Goal: Task Accomplishment & Management: Complete application form

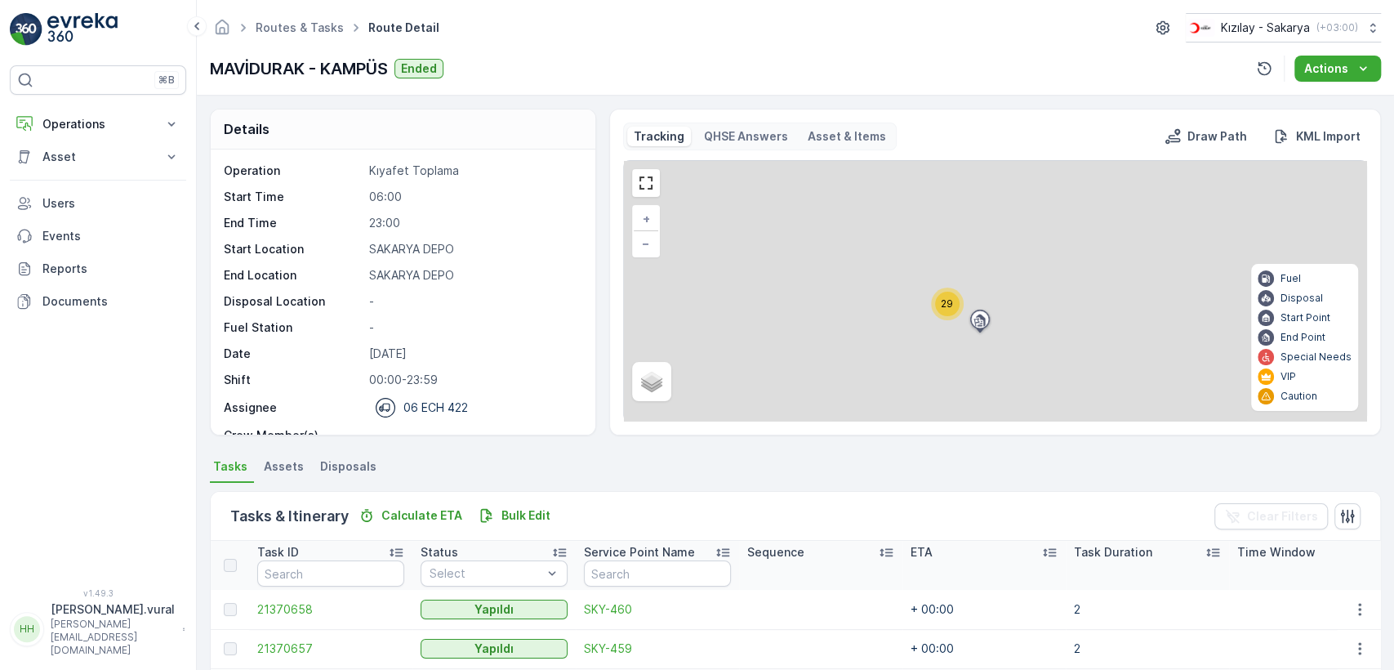
scroll to position [383, 0]
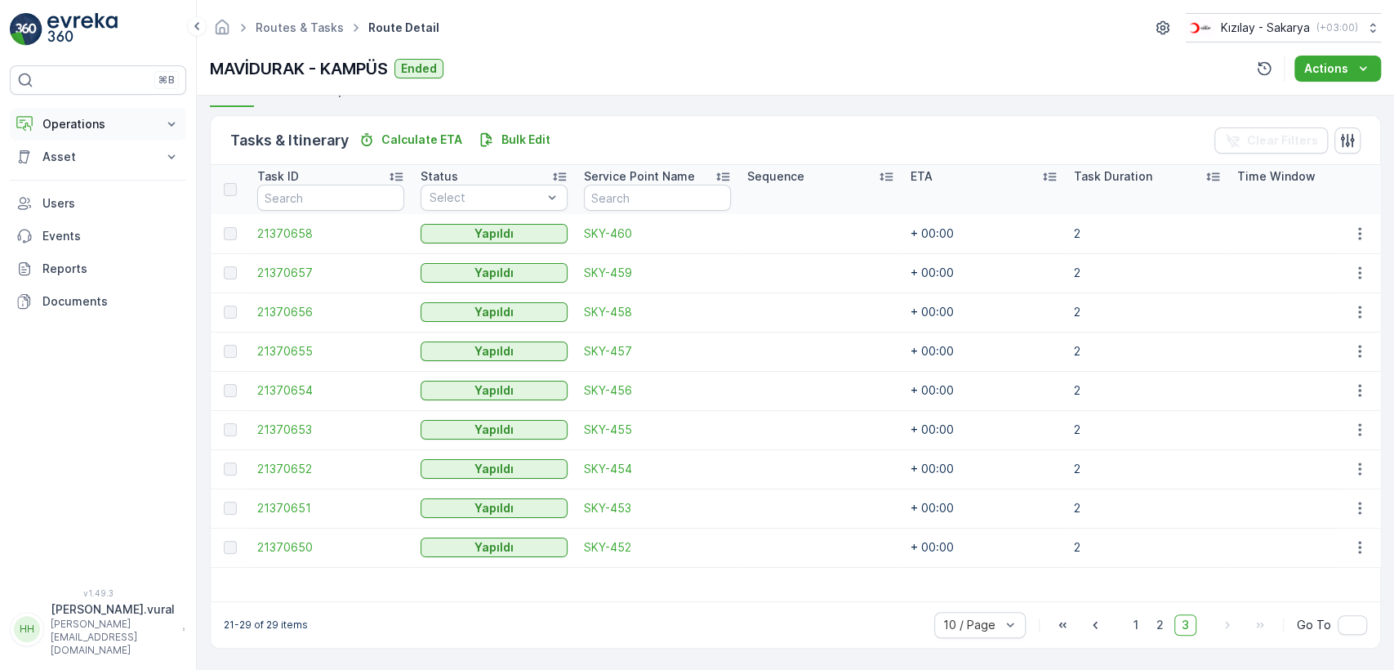
click at [72, 133] on button "Operations" at bounding box center [98, 124] width 176 height 33
click at [90, 194] on p "Routes & Tasks" at bounding box center [84, 197] width 84 height 16
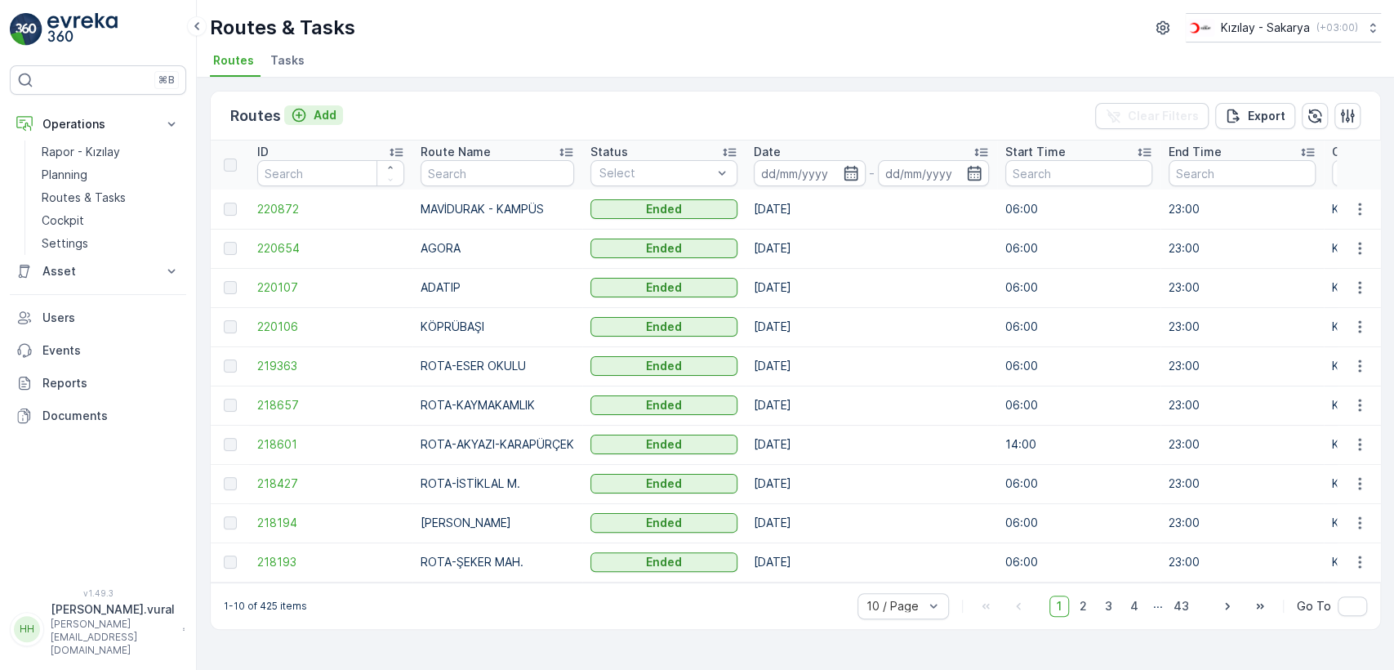
click at [302, 122] on button "Add" at bounding box center [313, 115] width 59 height 20
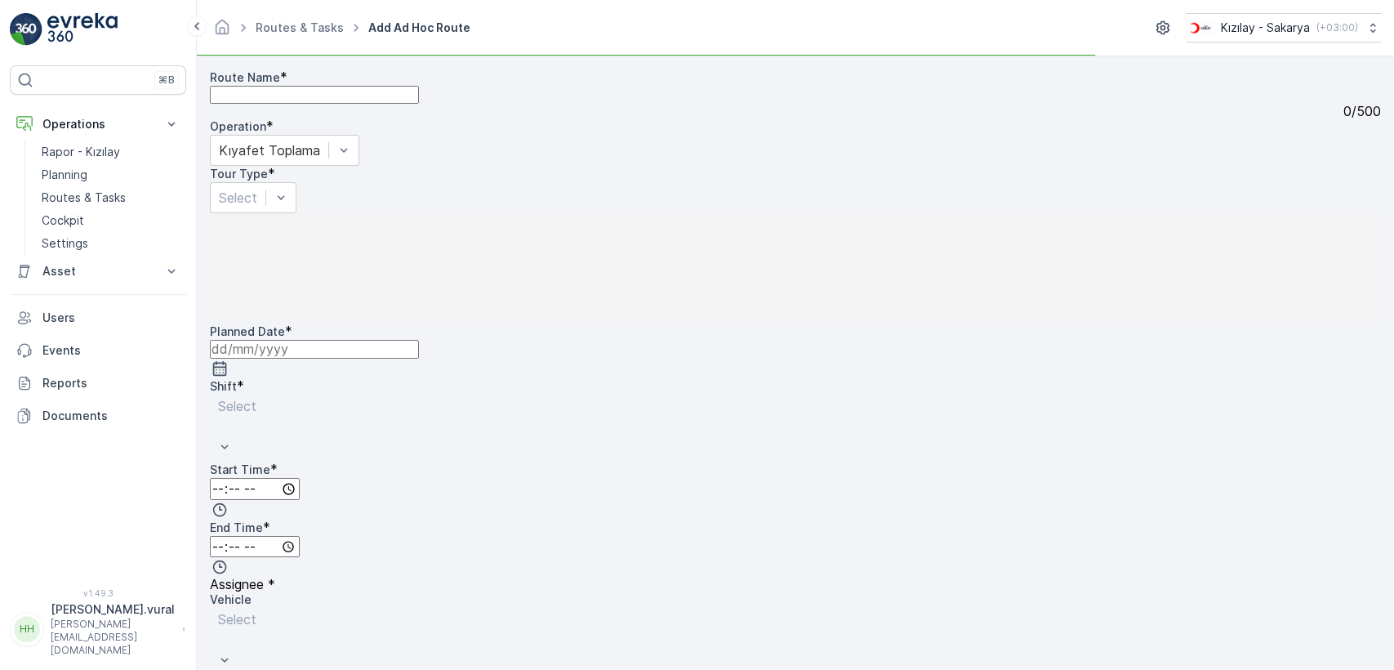
click at [320, 104] on Name "Route Name" at bounding box center [314, 95] width 209 height 18
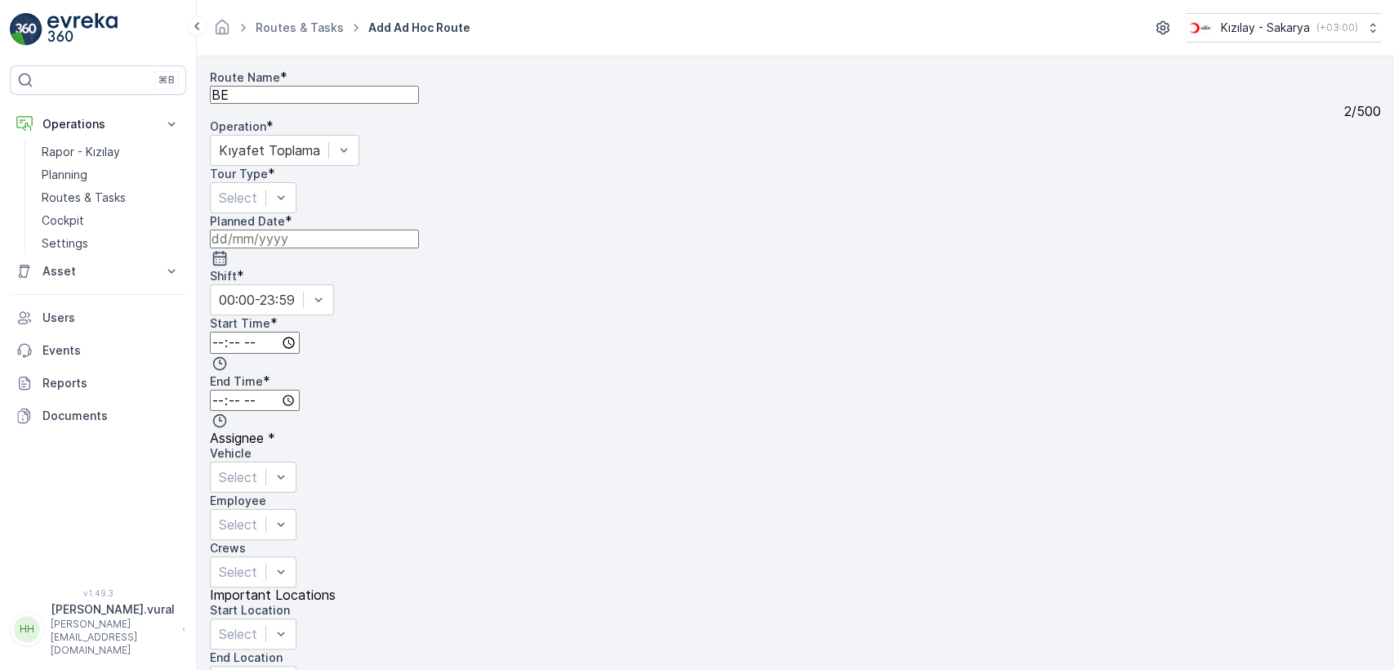
type Name "BEŞKÖPRÜ - 32EVLER"
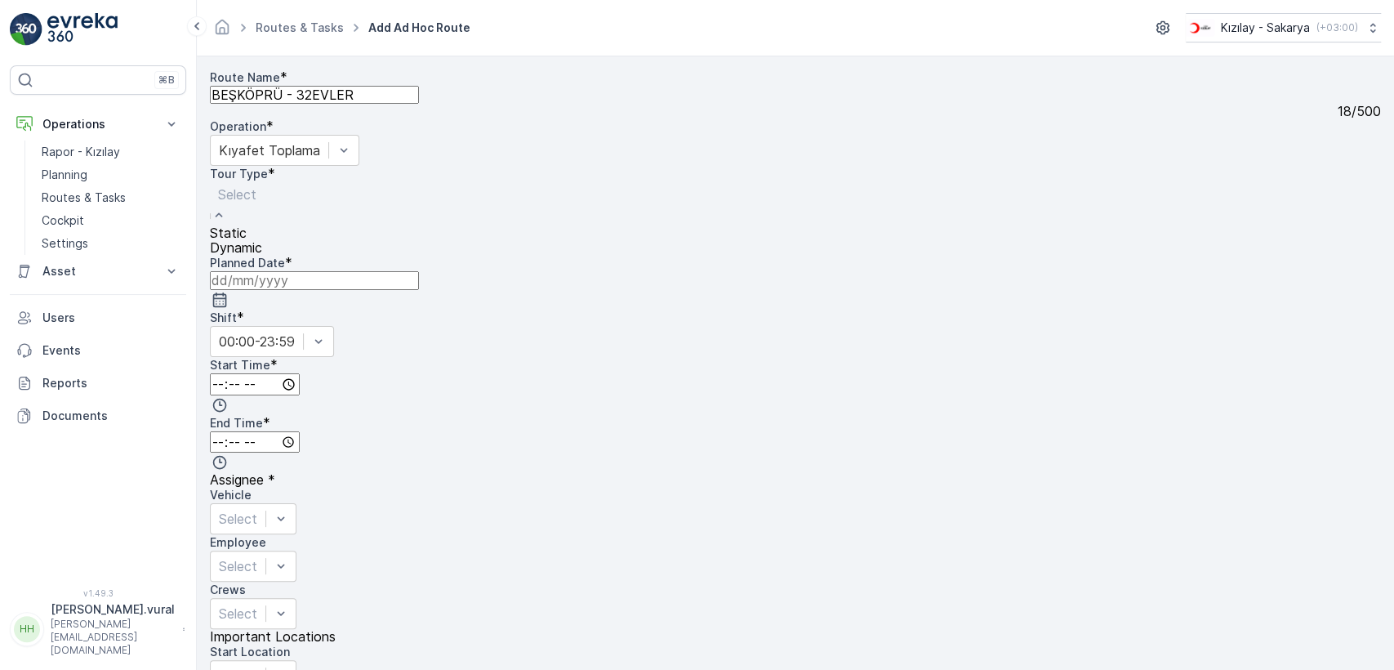
click at [265, 232] on div "Static" at bounding box center [237, 232] width 55 height 15
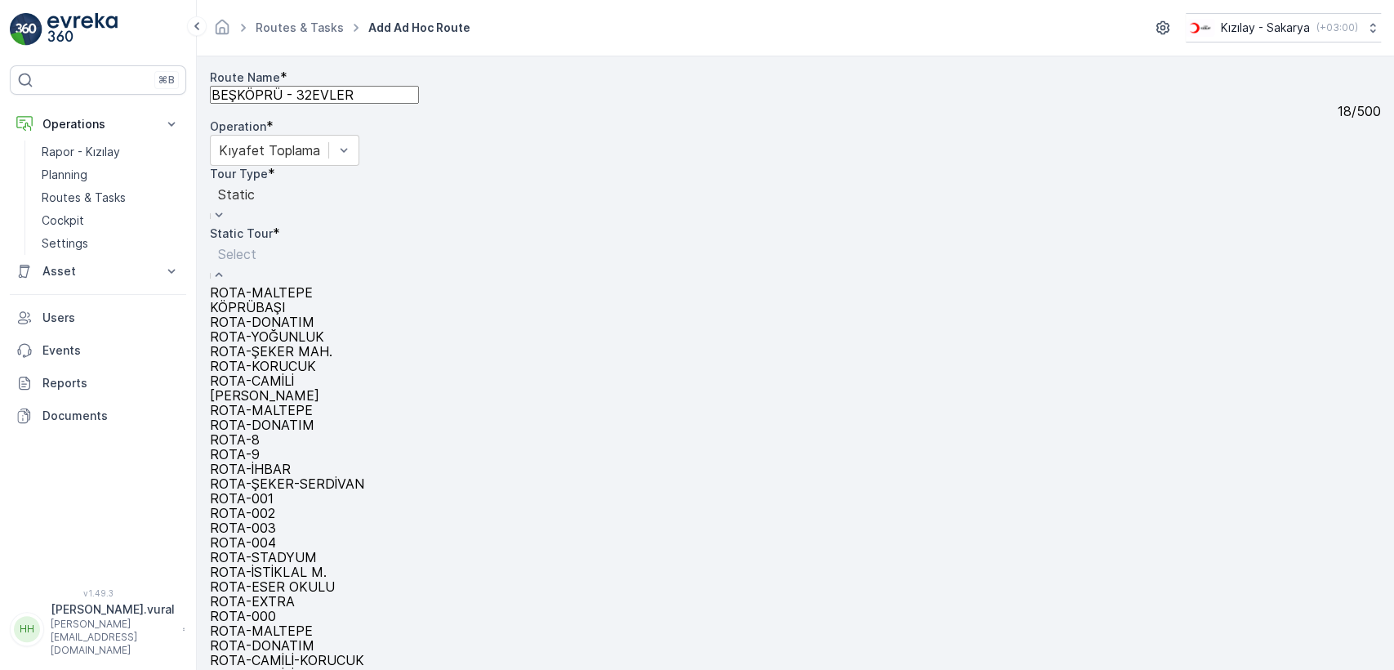
scroll to position [1121, 0]
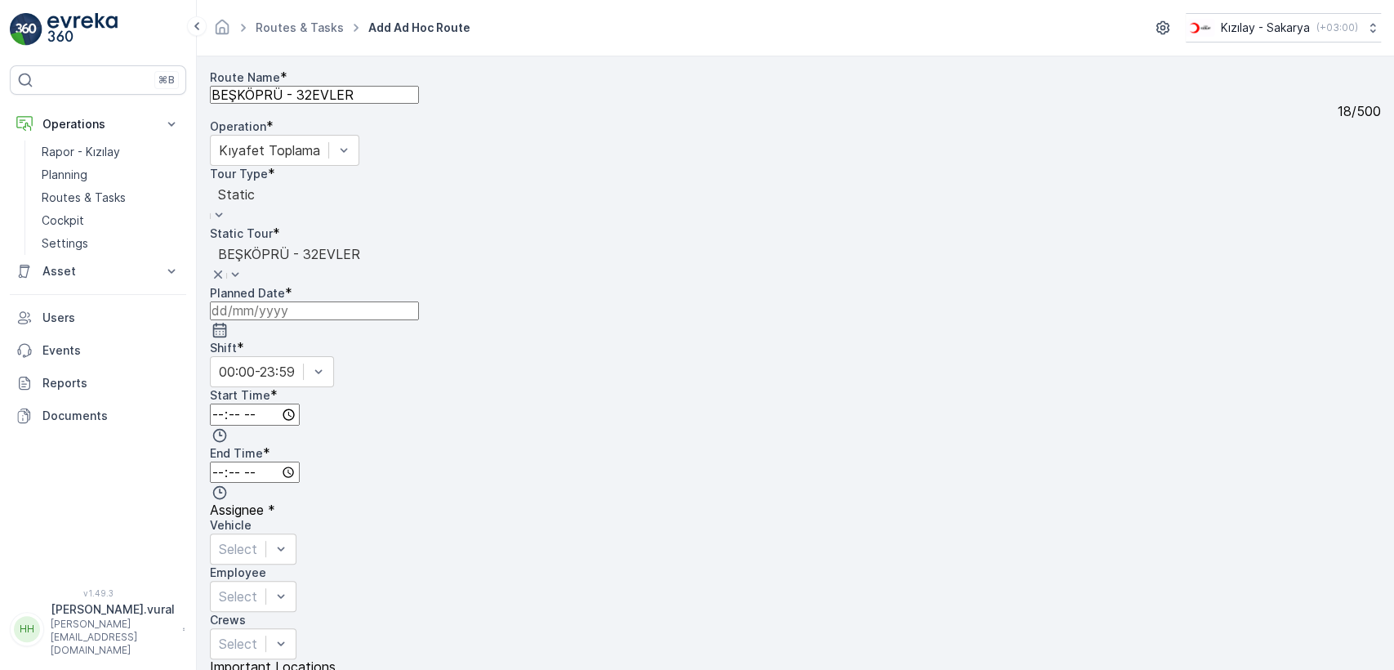
click at [419, 301] on input at bounding box center [314, 310] width 209 height 18
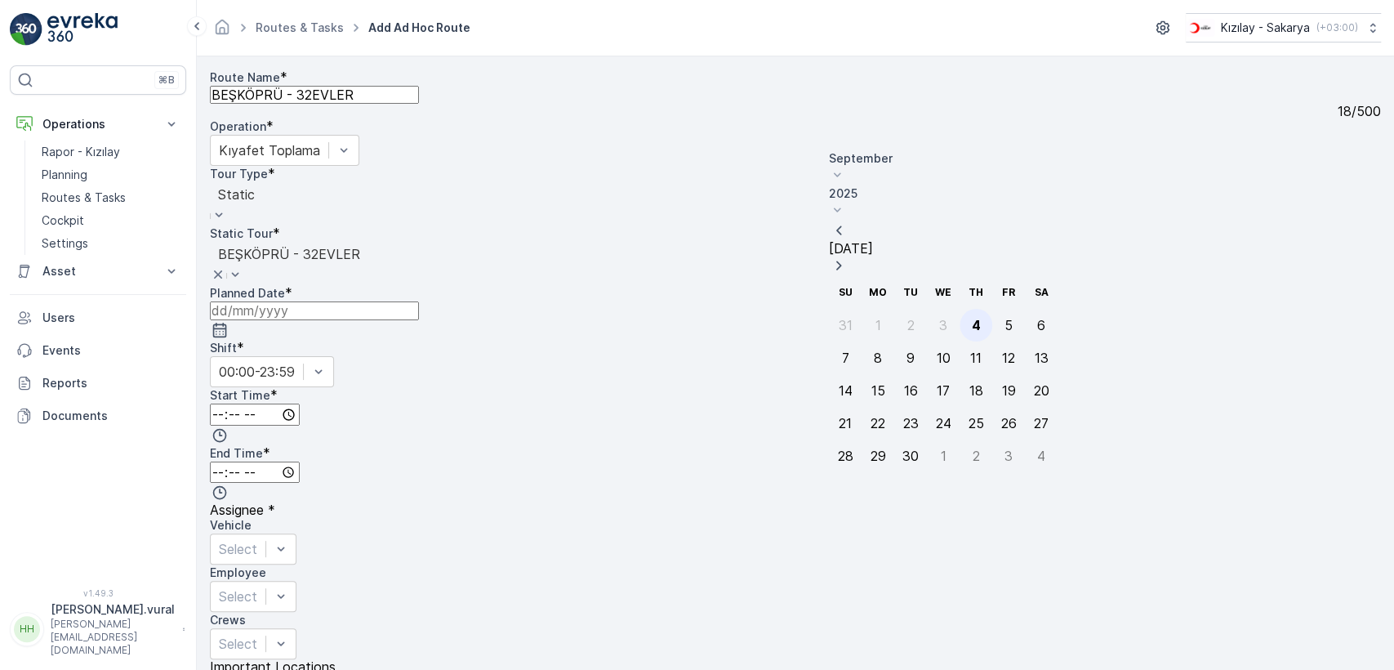
click at [972, 318] on div "4" at bounding box center [976, 325] width 9 height 15
type input "[DATE]"
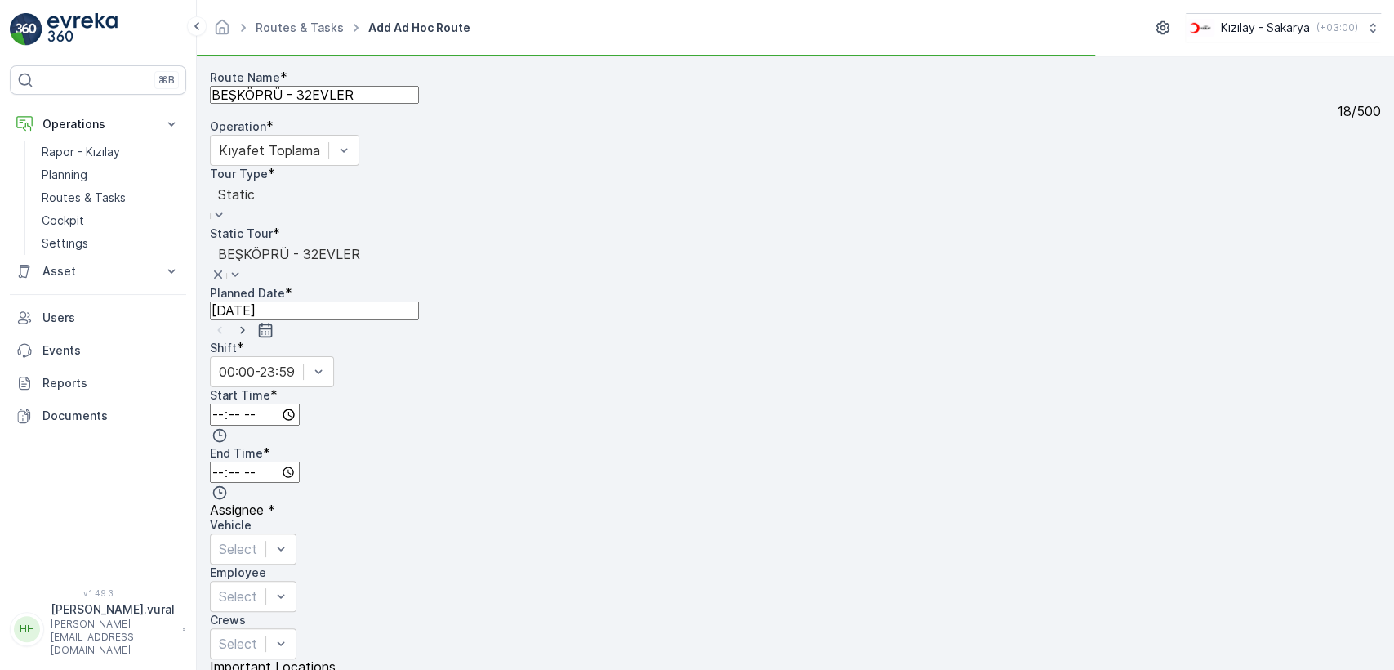
click at [300, 403] on input "time" at bounding box center [255, 414] width 90 height 22
click at [234, 589] on span "06" at bounding box center [227, 597] width 15 height 16
type input "06:00"
click at [300, 461] on input "time" at bounding box center [255, 472] width 90 height 22
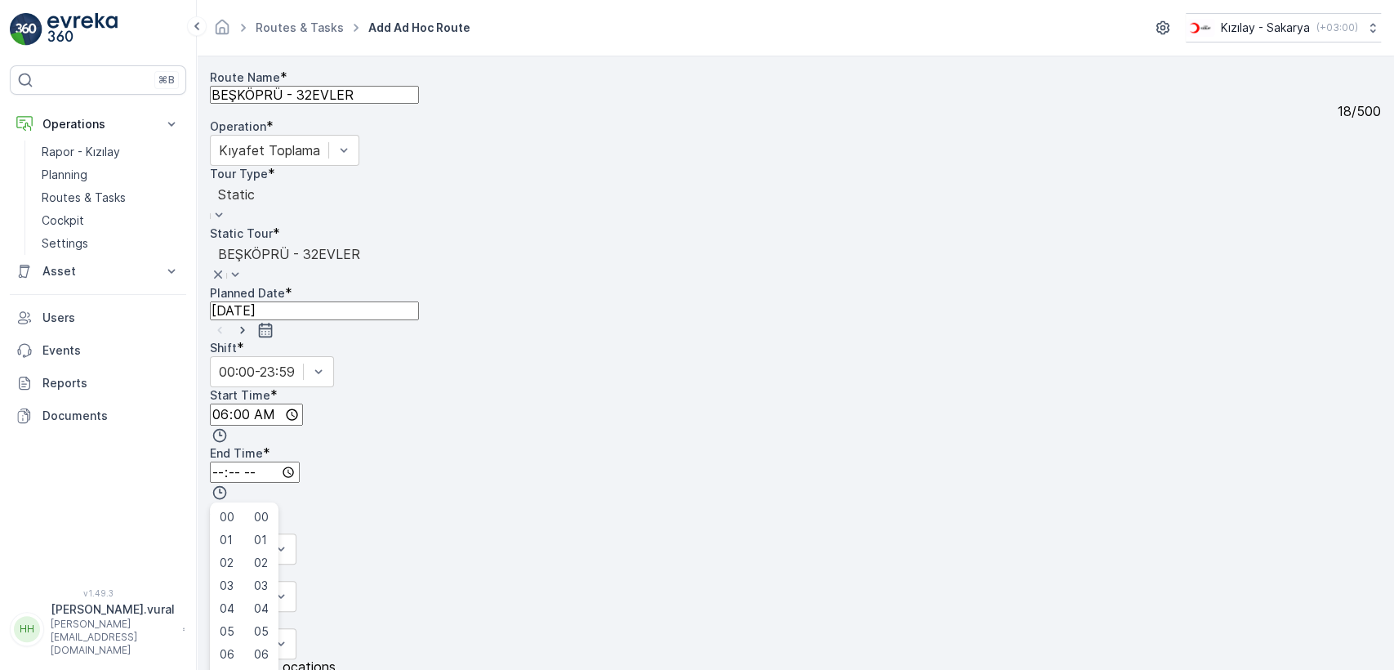
scroll to position [392, 0]
type input "23:00"
click at [285, 591] on div "06 ECH 422" at bounding box center [247, 598] width 75 height 15
click at [276, 636] on span "06ECH422" at bounding box center [243, 643] width 66 height 15
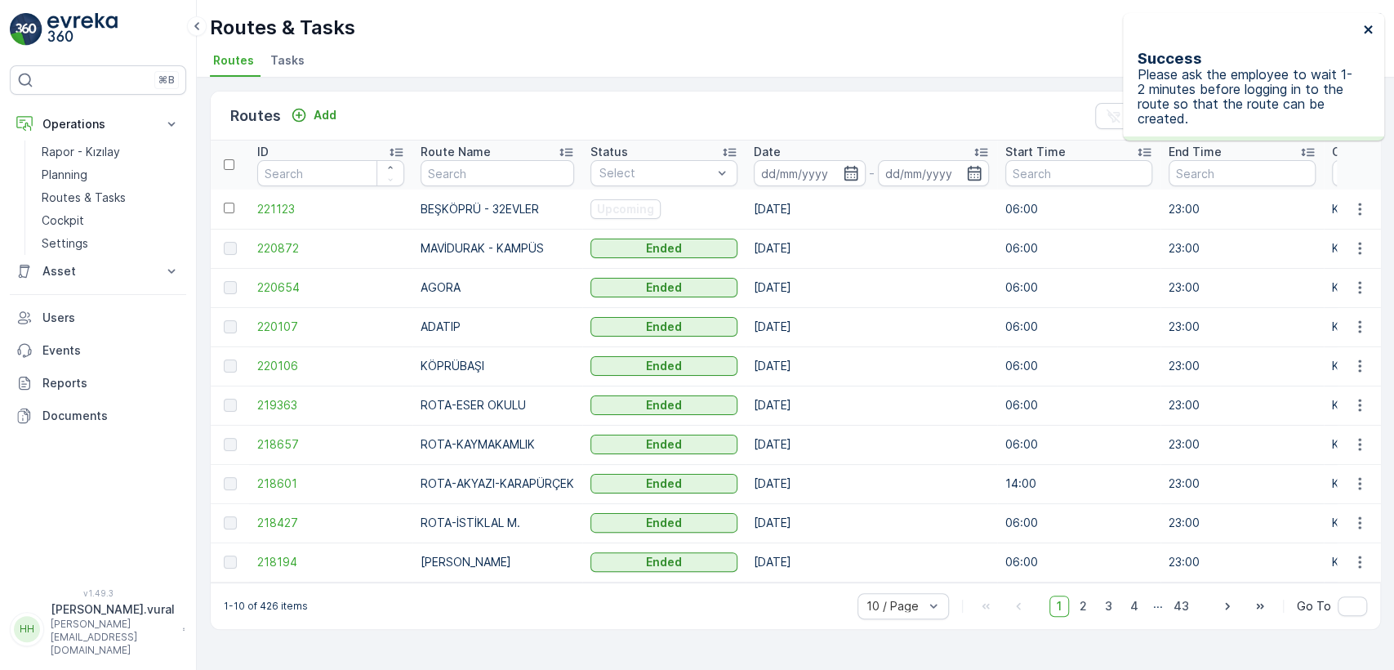
click at [1372, 28] on icon "close" at bounding box center [1368, 29] width 11 height 13
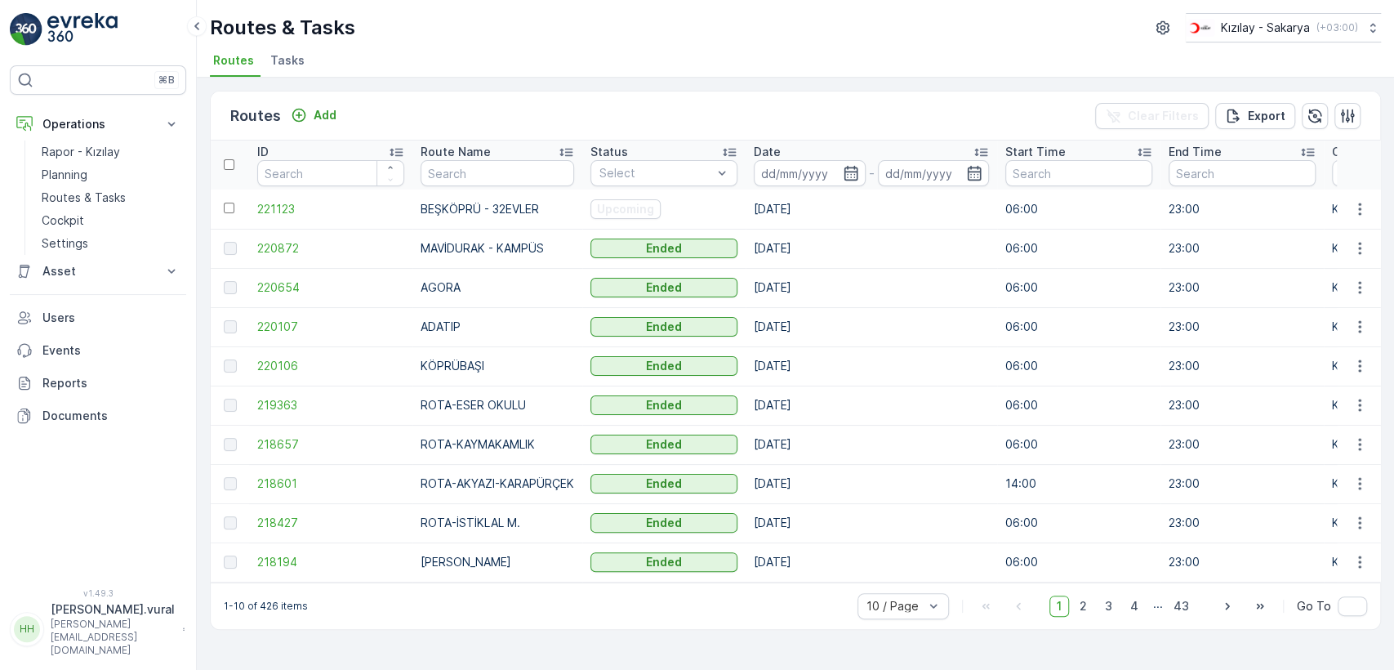
click at [78, 617] on p "Hasan.vural" at bounding box center [113, 609] width 124 height 16
click at [79, 599] on span "Log Out" at bounding box center [57, 592] width 49 height 15
click at [79, 601] on div "⌘B Operations Rapor - Kızılay Planning Routes & Tasks Cockpit Settings Asset As…" at bounding box center [98, 335] width 197 height 670
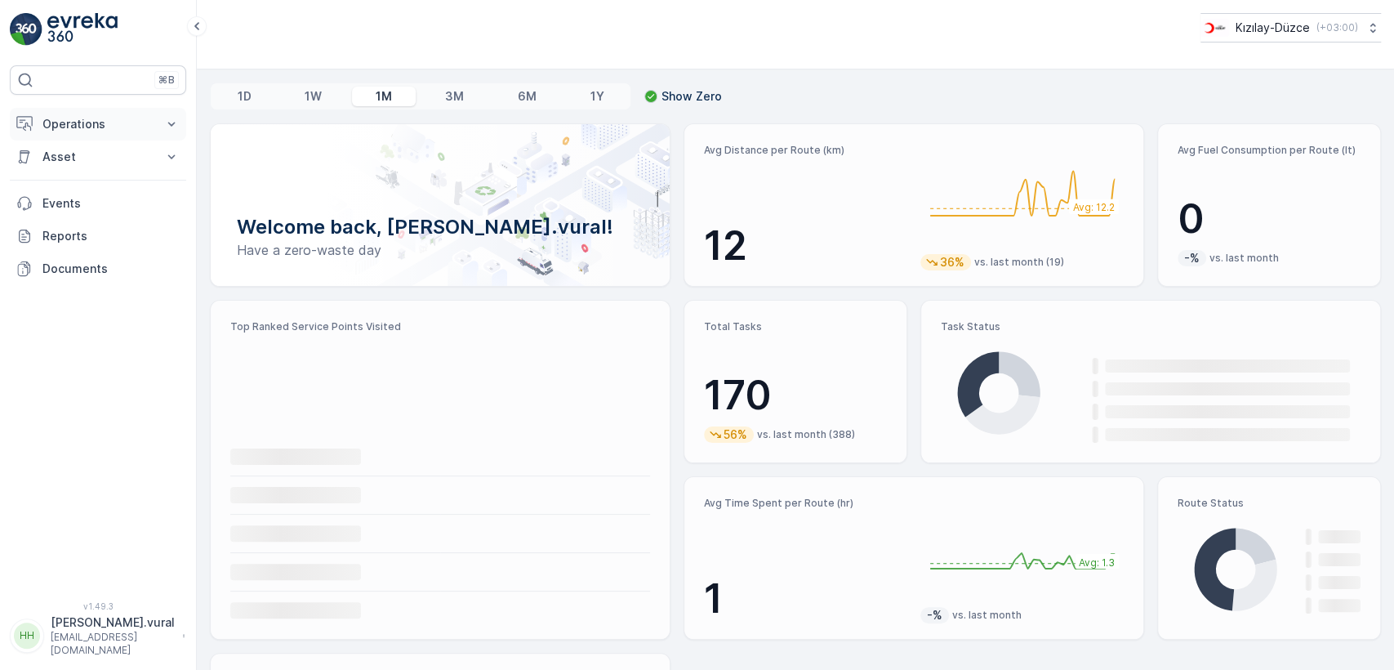
click at [127, 122] on p "Operations" at bounding box center [97, 124] width 111 height 16
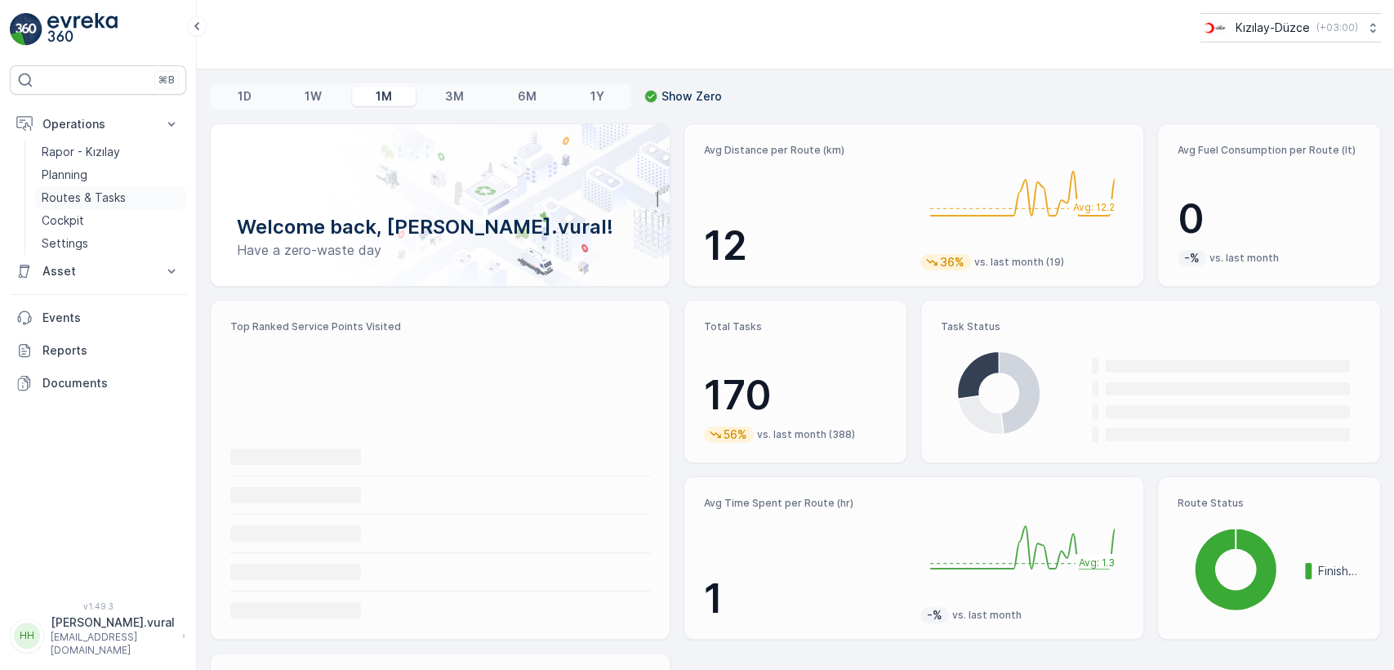
click at [125, 194] on link "Routes & Tasks" at bounding box center [110, 197] width 151 height 23
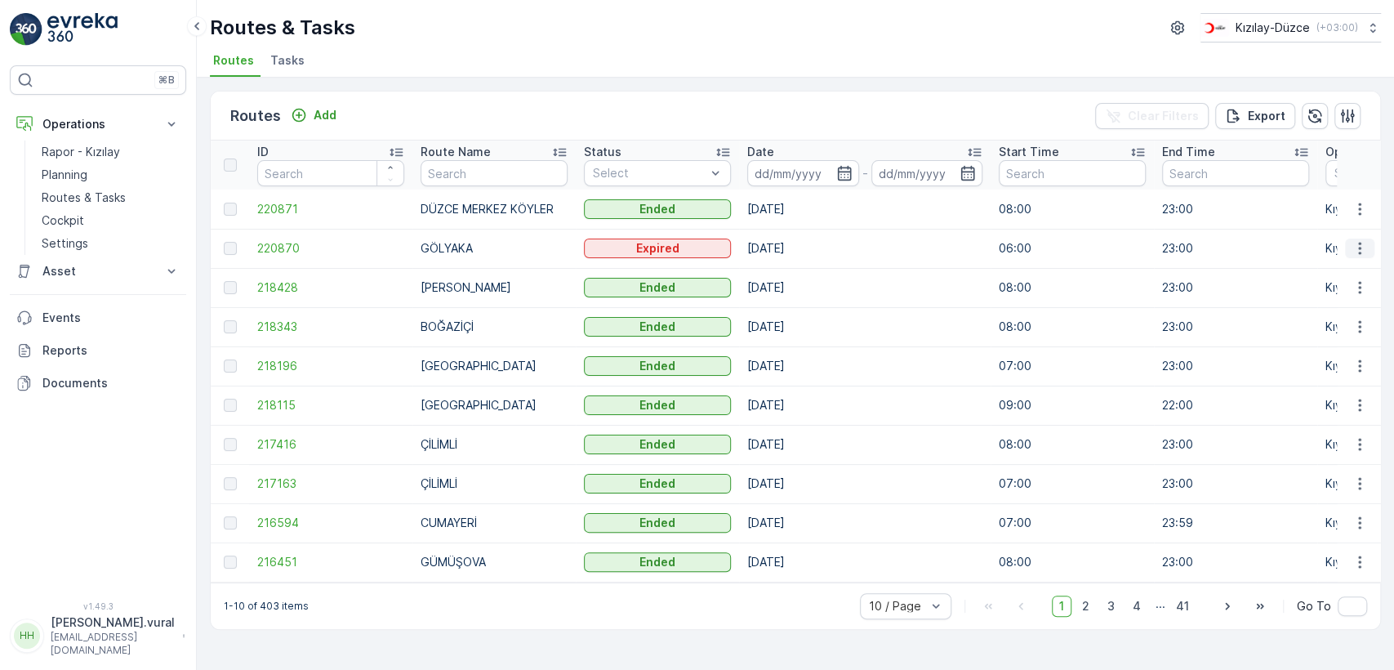
click at [1358, 253] on icon "button" at bounding box center [1360, 248] width 16 height 16
click at [548, 245] on td "GÖLYAKA" at bounding box center [493, 248] width 163 height 39
click at [1359, 217] on button "button" at bounding box center [1359, 209] width 29 height 20
click at [1348, 225] on span "See More Details" at bounding box center [1321, 233] width 95 height 16
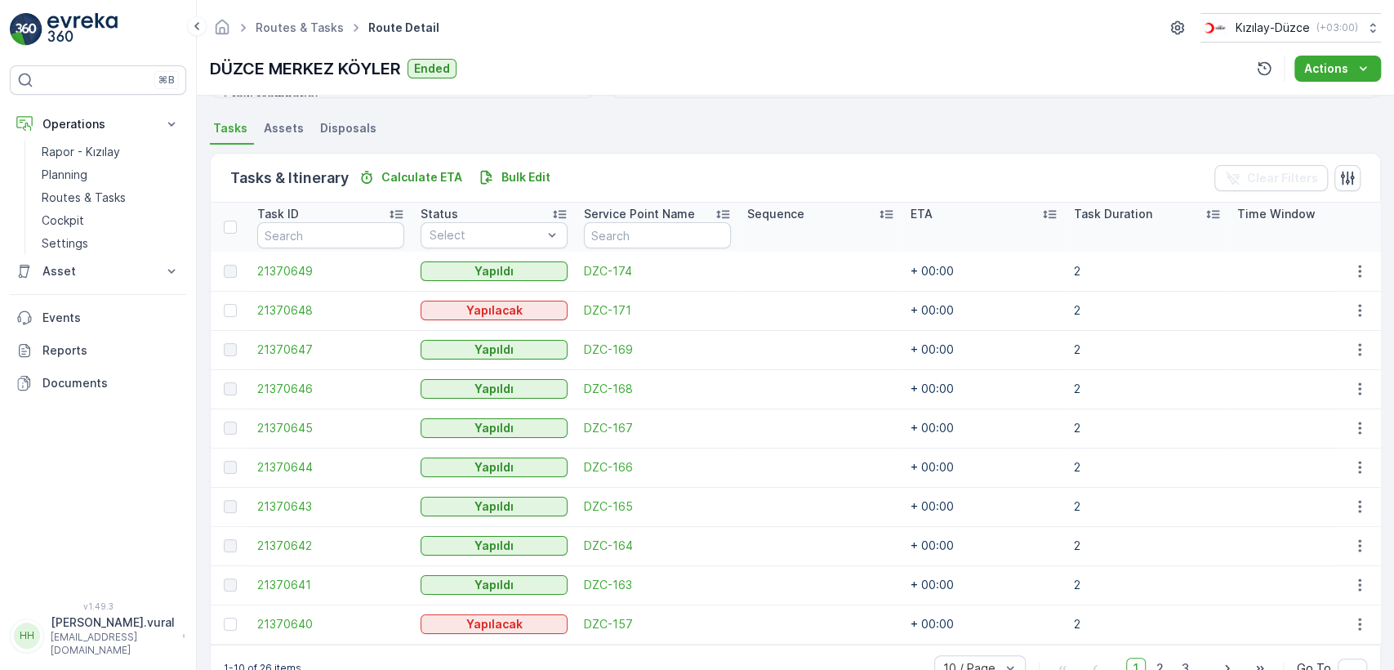
scroll to position [388, 0]
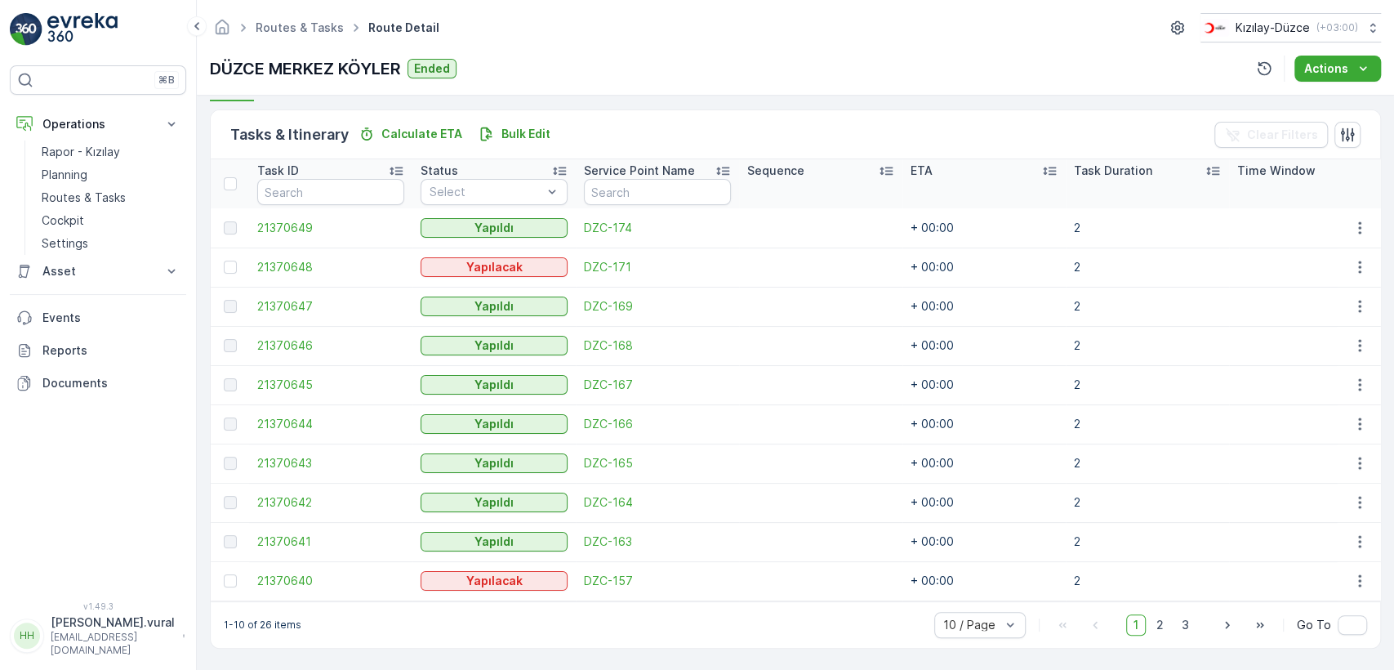
click at [1169, 628] on div "1 2 3" at bounding box center [1161, 624] width 70 height 21
click at [1156, 630] on span "2" at bounding box center [1160, 624] width 22 height 21
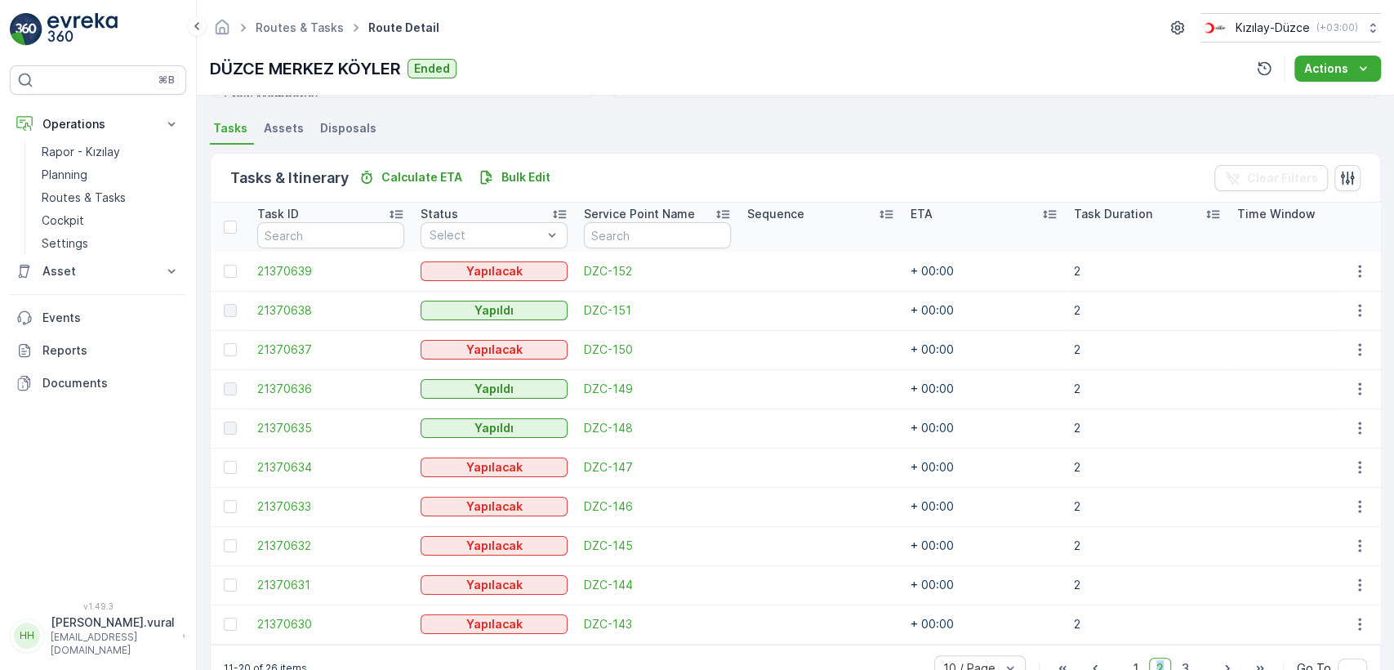
scroll to position [388, 0]
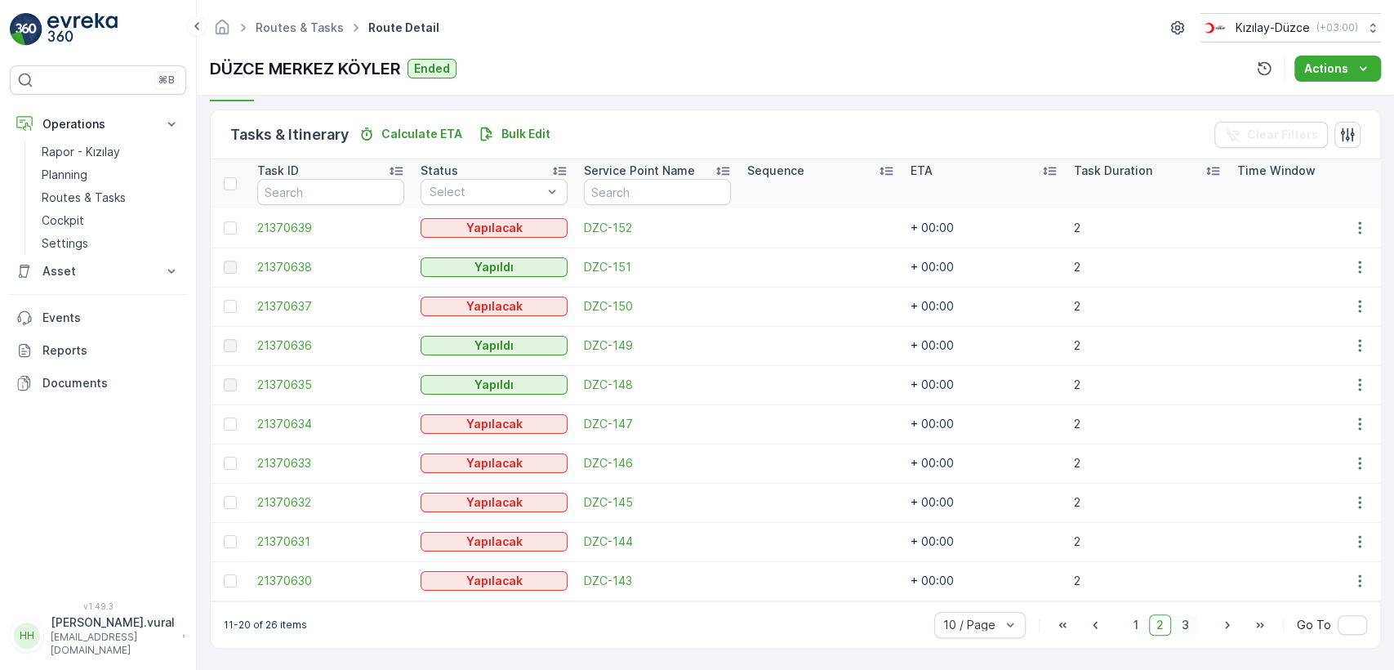
click at [1178, 630] on span "3" at bounding box center [1185, 624] width 22 height 21
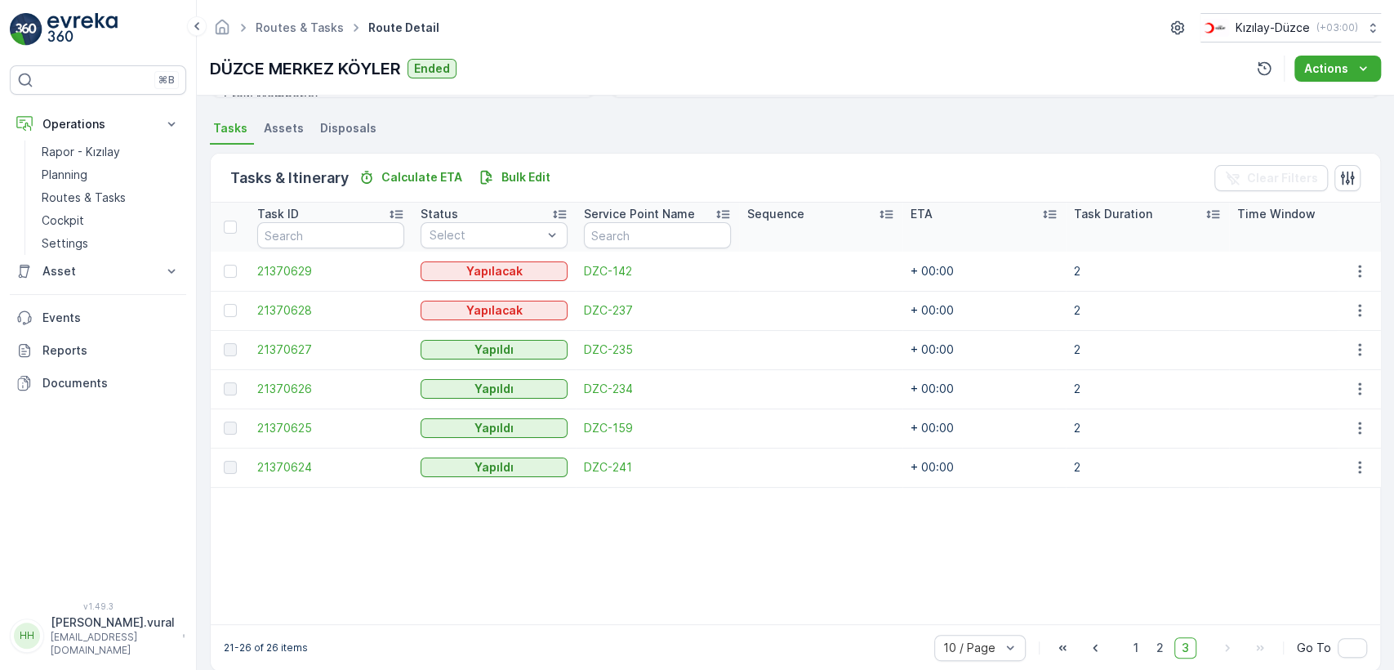
scroll to position [368, 0]
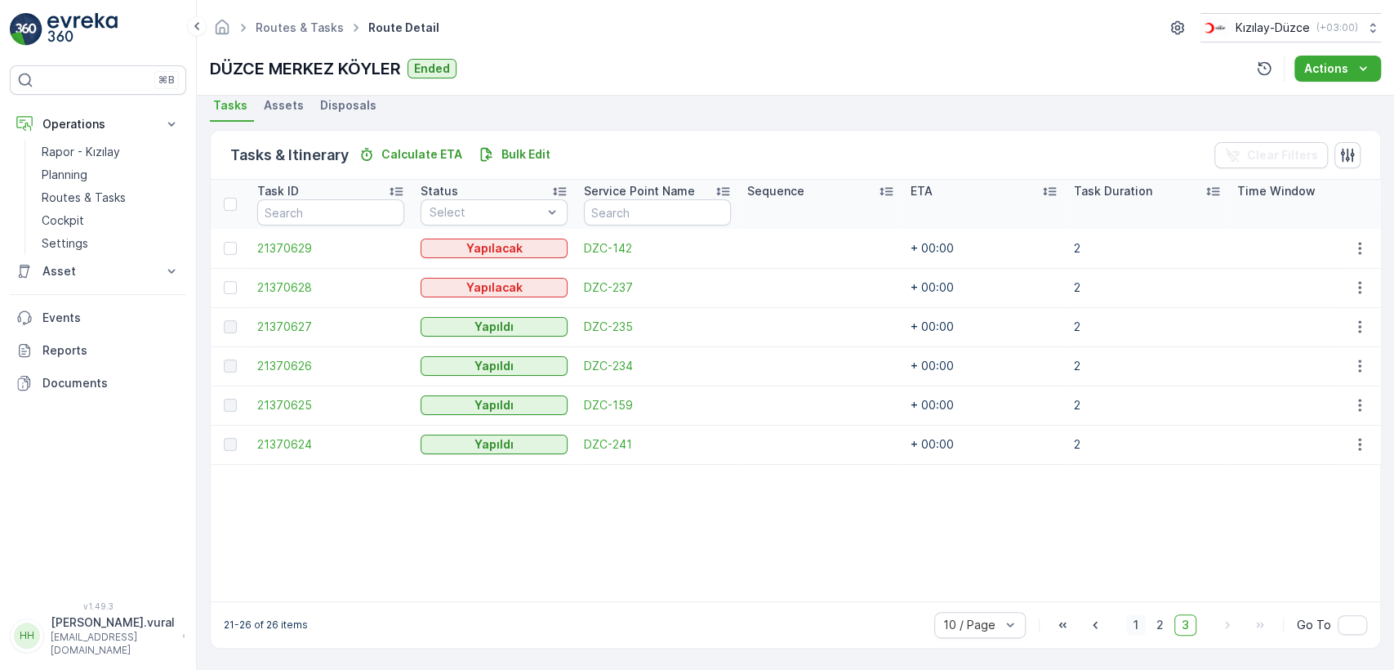
click at [1140, 630] on span "1" at bounding box center [1136, 624] width 20 height 21
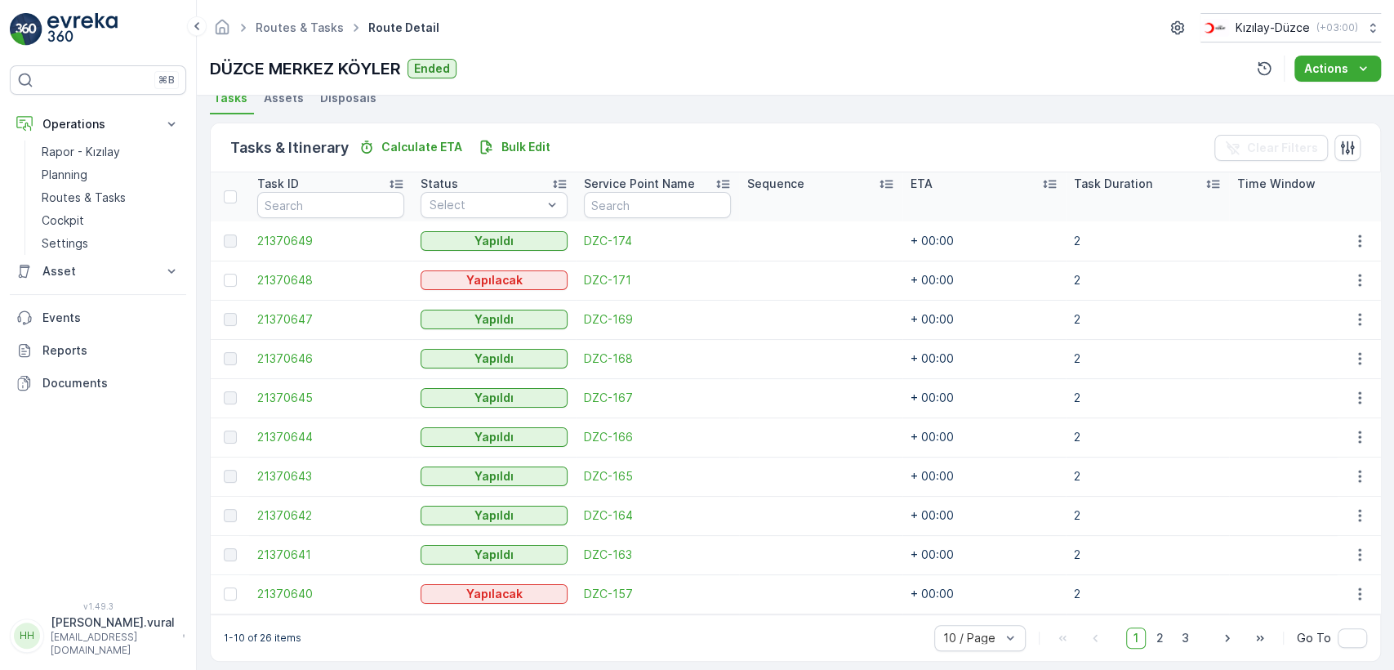
scroll to position [388, 0]
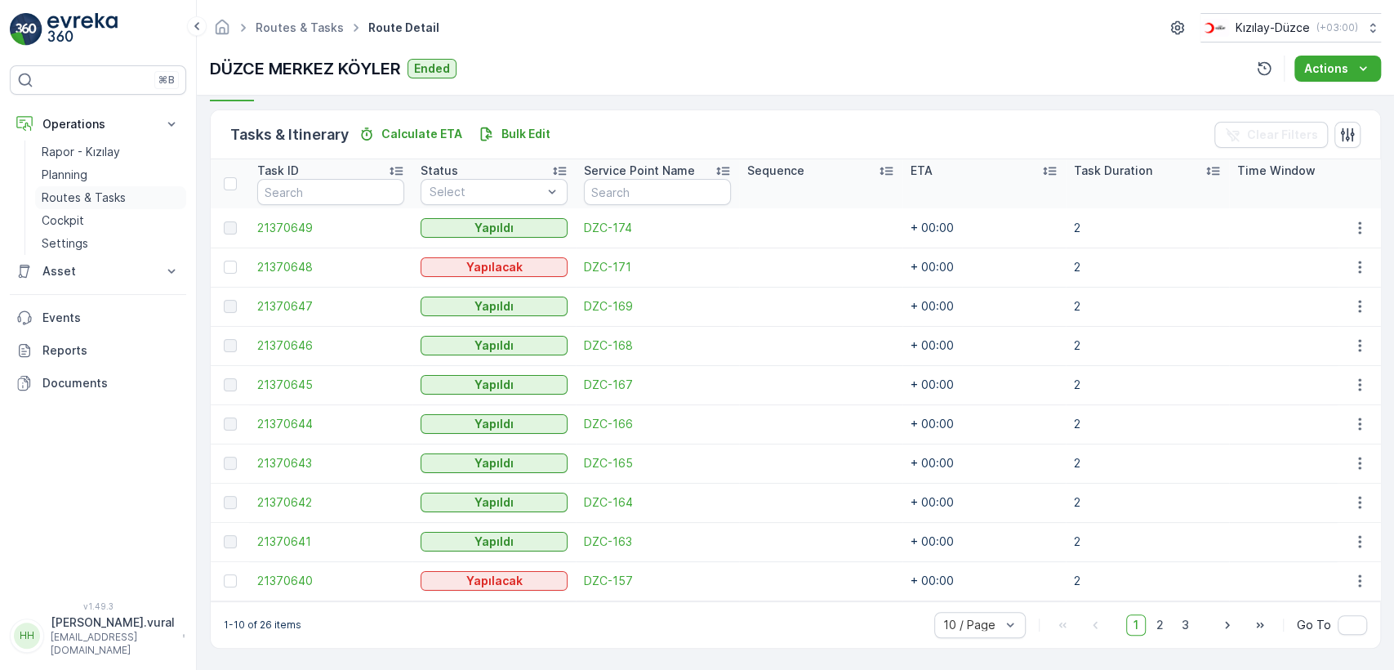
click at [120, 194] on p "Routes & Tasks" at bounding box center [84, 197] width 84 height 16
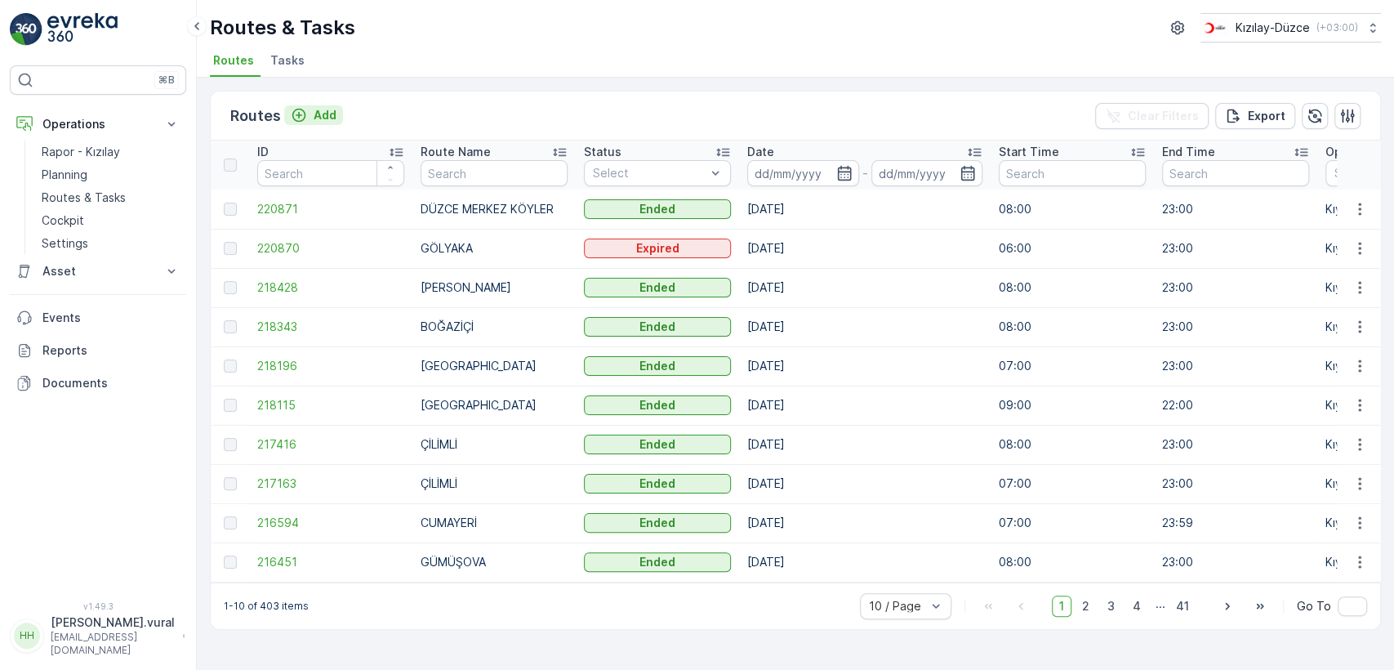
click at [318, 112] on p "Add" at bounding box center [325, 115] width 23 height 16
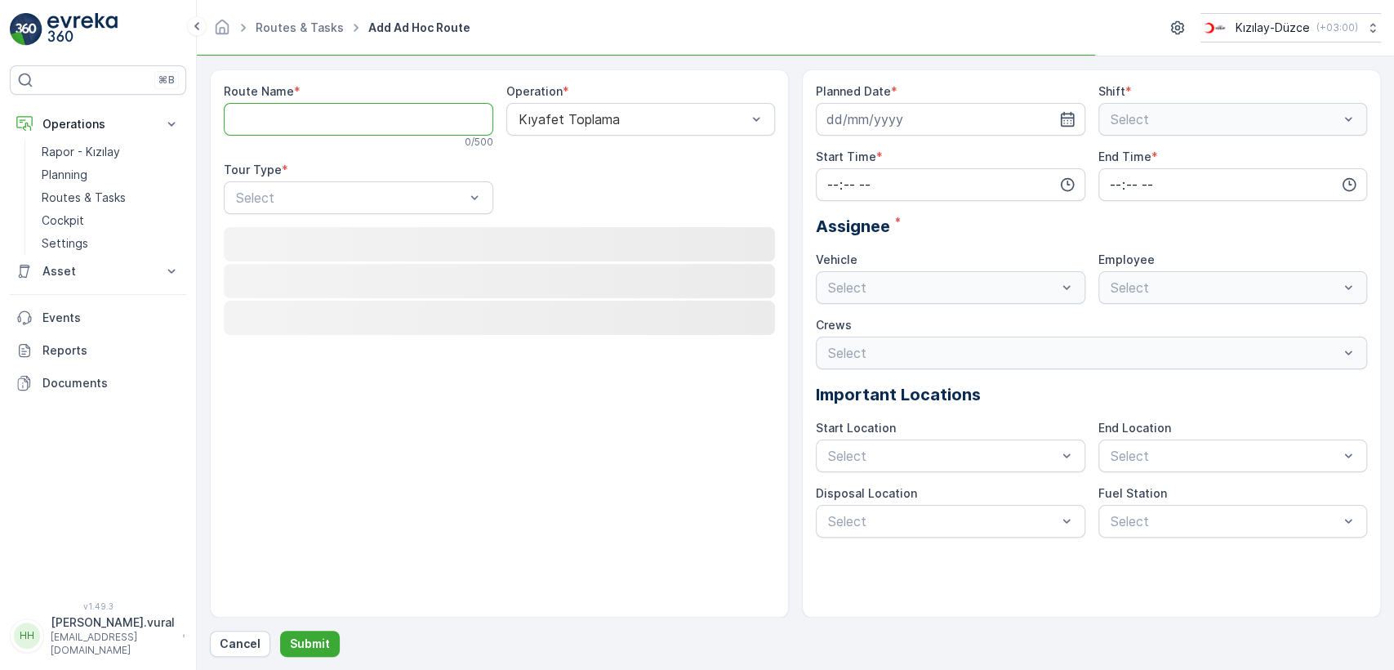
click at [318, 114] on Name "Route Name" at bounding box center [358, 119] width 269 height 33
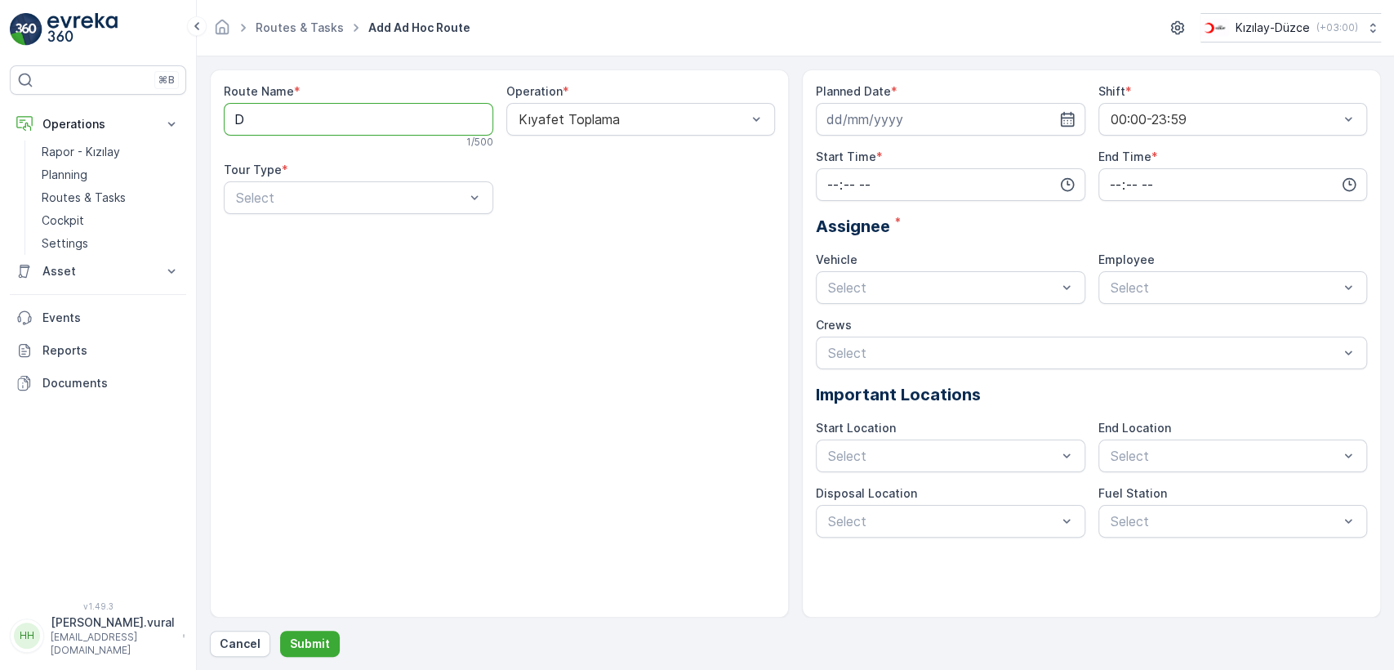
type Name "DÜZCE MERKEZ KÖYLER"
click at [322, 212] on div "Select" at bounding box center [358, 197] width 269 height 33
click at [315, 231] on div "Static" at bounding box center [359, 237] width 250 height 15
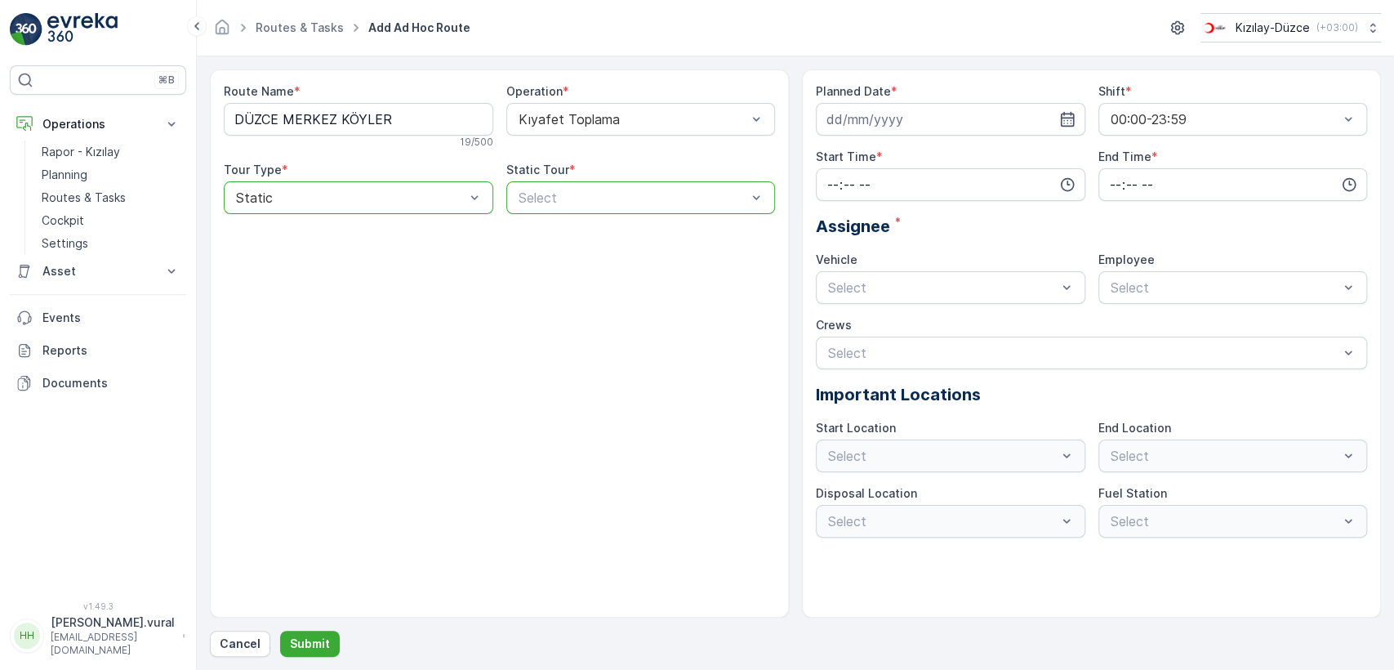
click at [591, 213] on div "Route Name * DÜZCE MERKEZ KÖYLER 19 / 500 Operation * Kıyafet Toplama Tour Type…" at bounding box center [499, 155] width 551 height 144
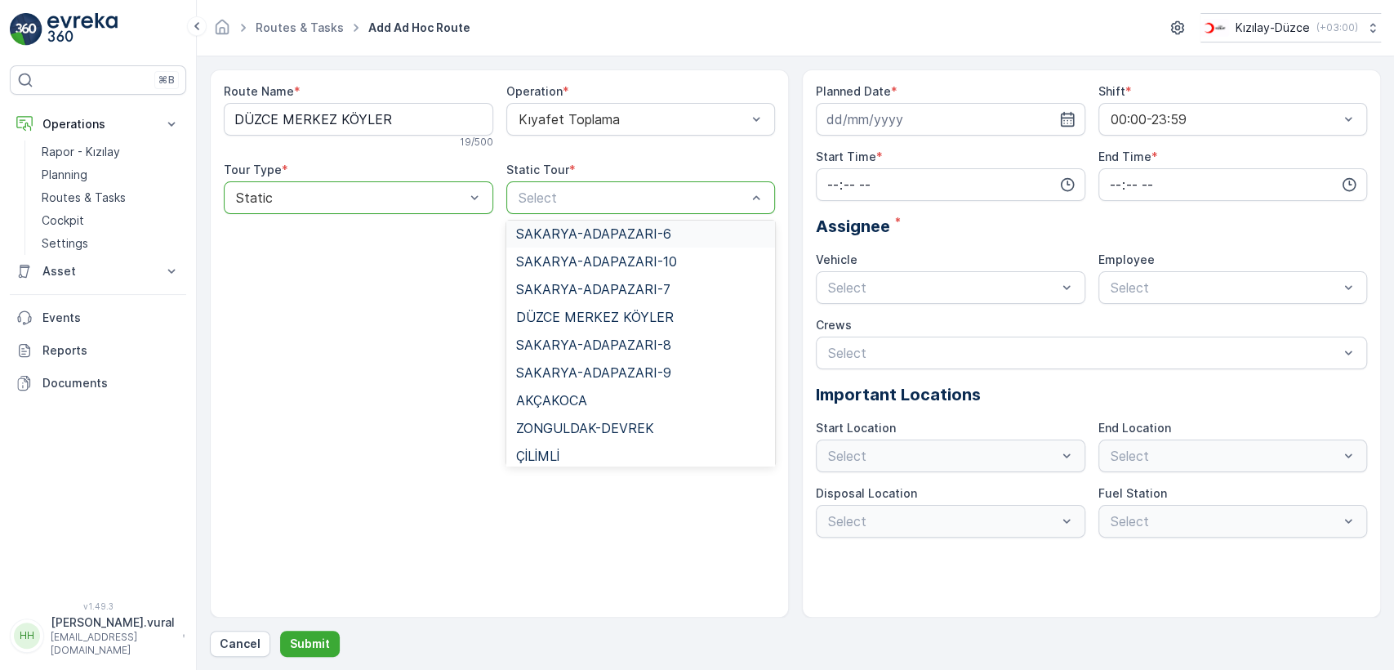
scroll to position [635, 0]
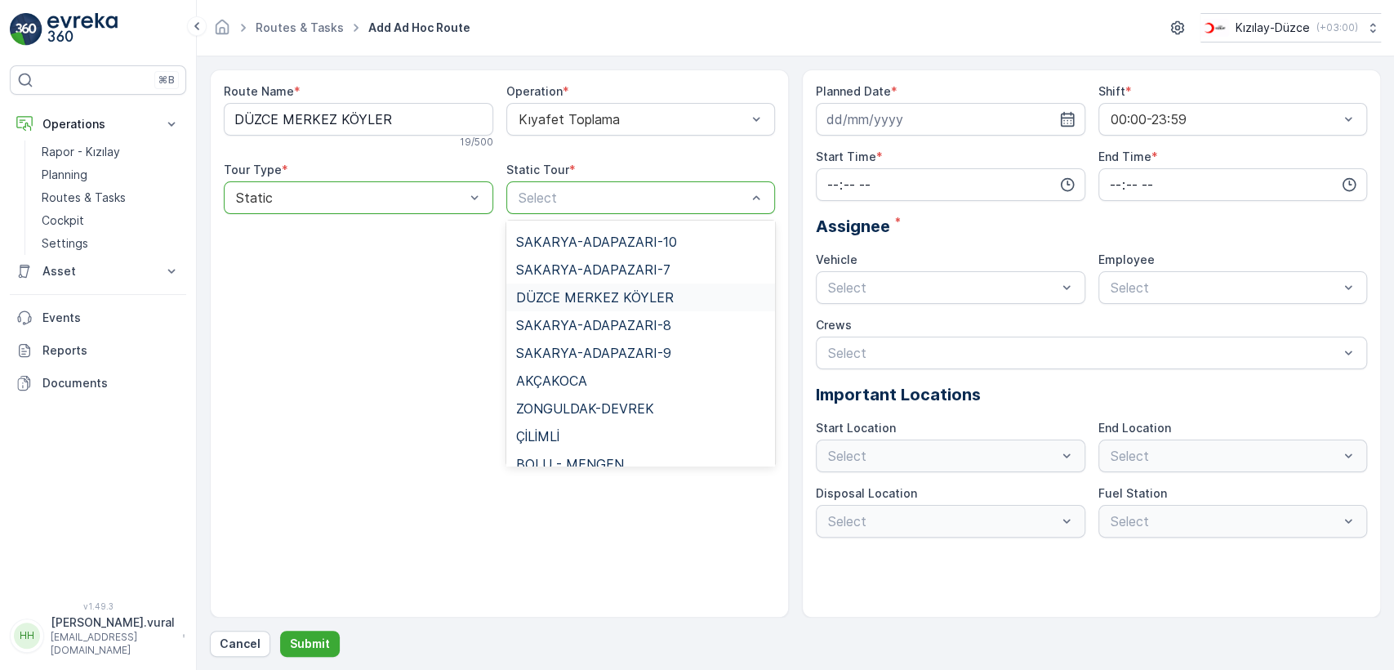
click at [596, 290] on span "DÜZCE MERKEZ KÖYLER" at bounding box center [595, 297] width 158 height 15
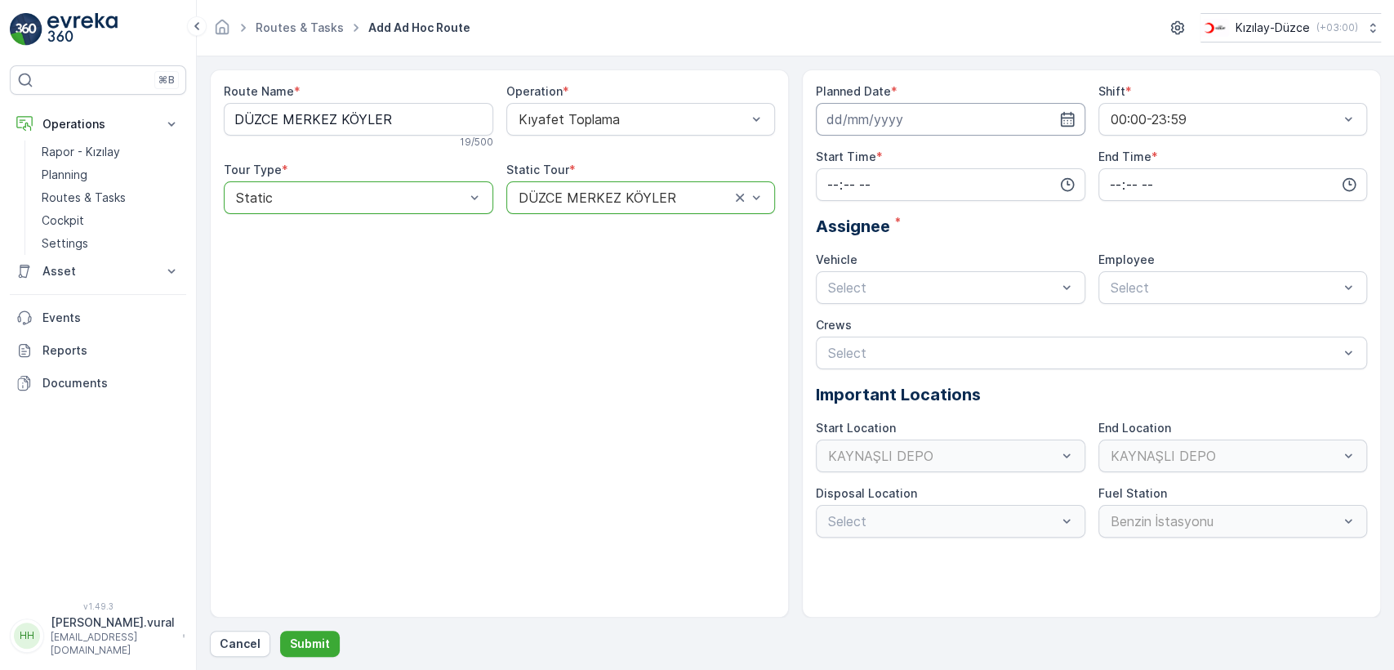
click at [991, 127] on input at bounding box center [950, 119] width 269 height 33
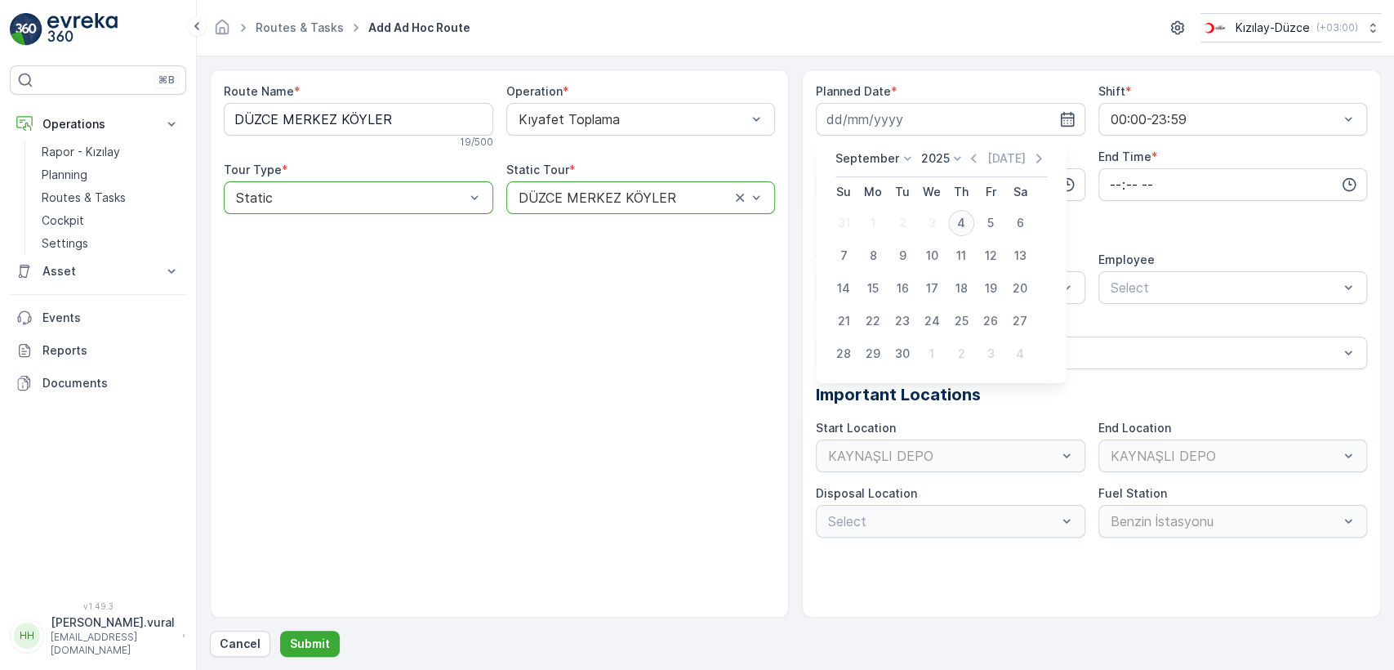
click at [960, 230] on div "4" at bounding box center [961, 223] width 26 height 26
type input "[DATE]"
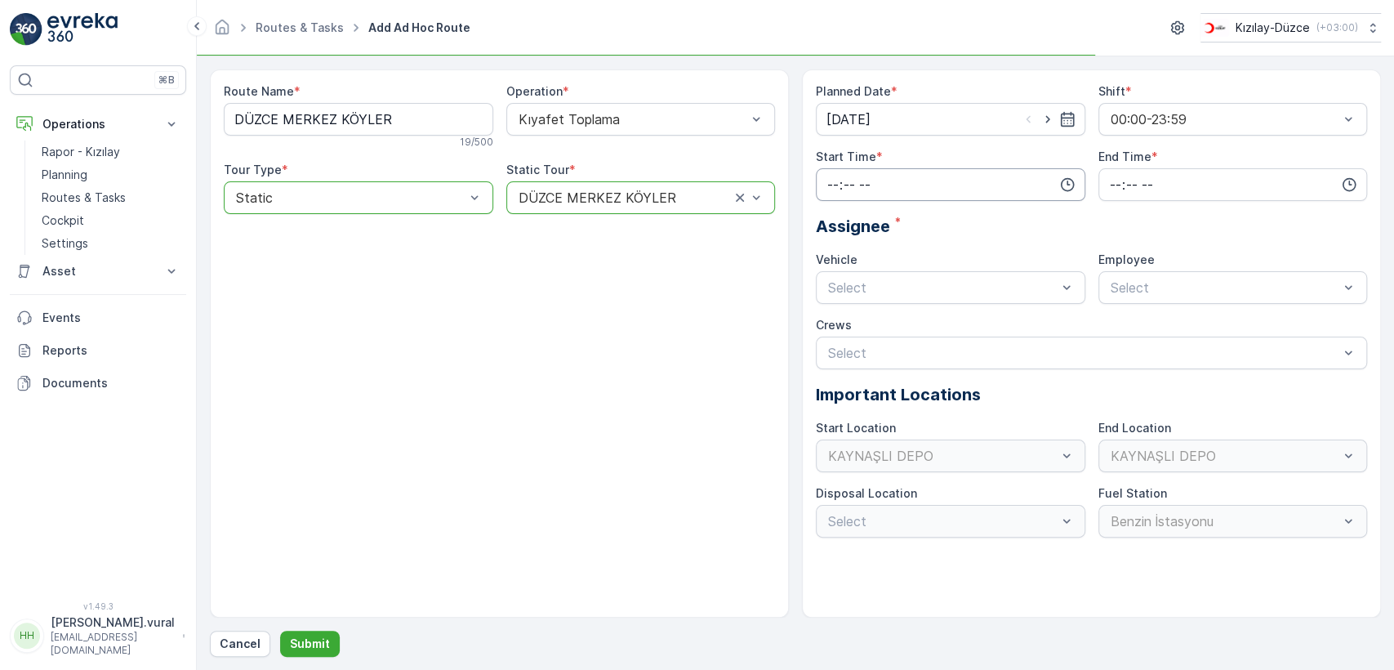
click at [912, 171] on input "time" at bounding box center [950, 184] width 269 height 33
click at [834, 215] on span "08" at bounding box center [833, 215] width 15 height 16
type input "08:00"
click at [1160, 170] on input "time" at bounding box center [1232, 184] width 269 height 33
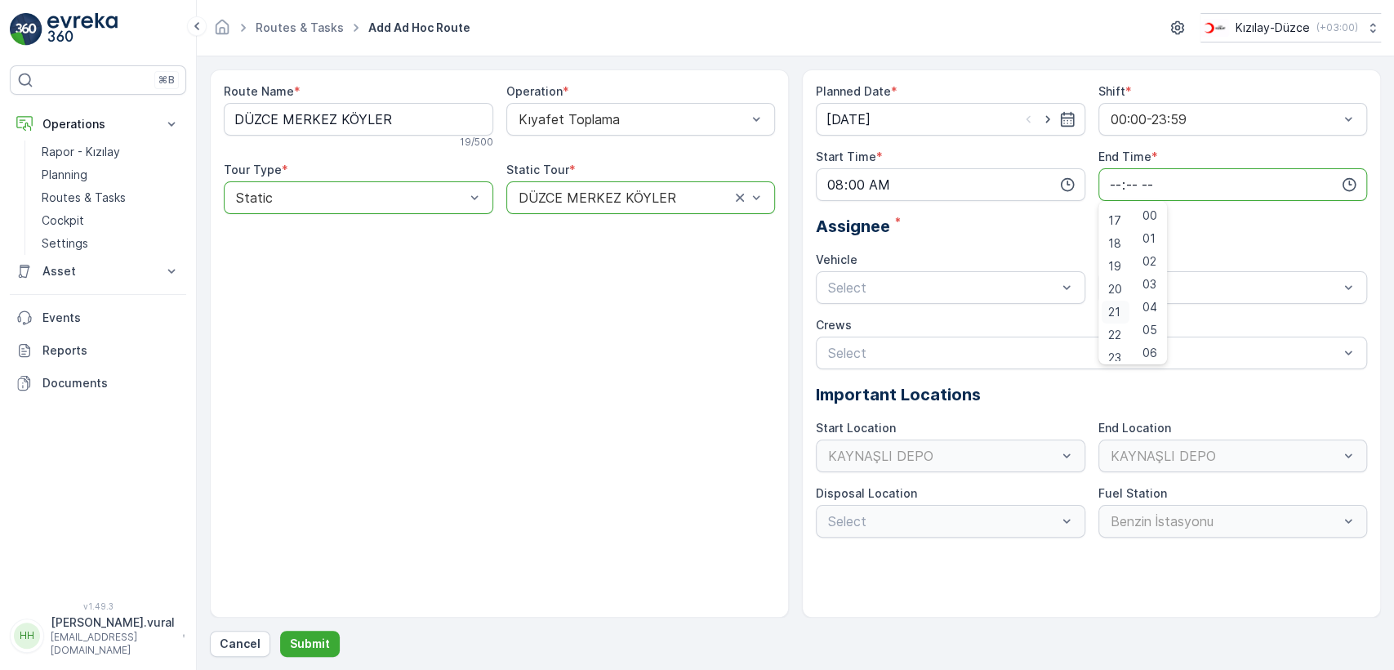
scroll to position [392, 0]
click at [1117, 347] on span "23" at bounding box center [1114, 349] width 13 height 16
type input "23:00"
click at [902, 278] on p "Select" at bounding box center [942, 288] width 229 height 20
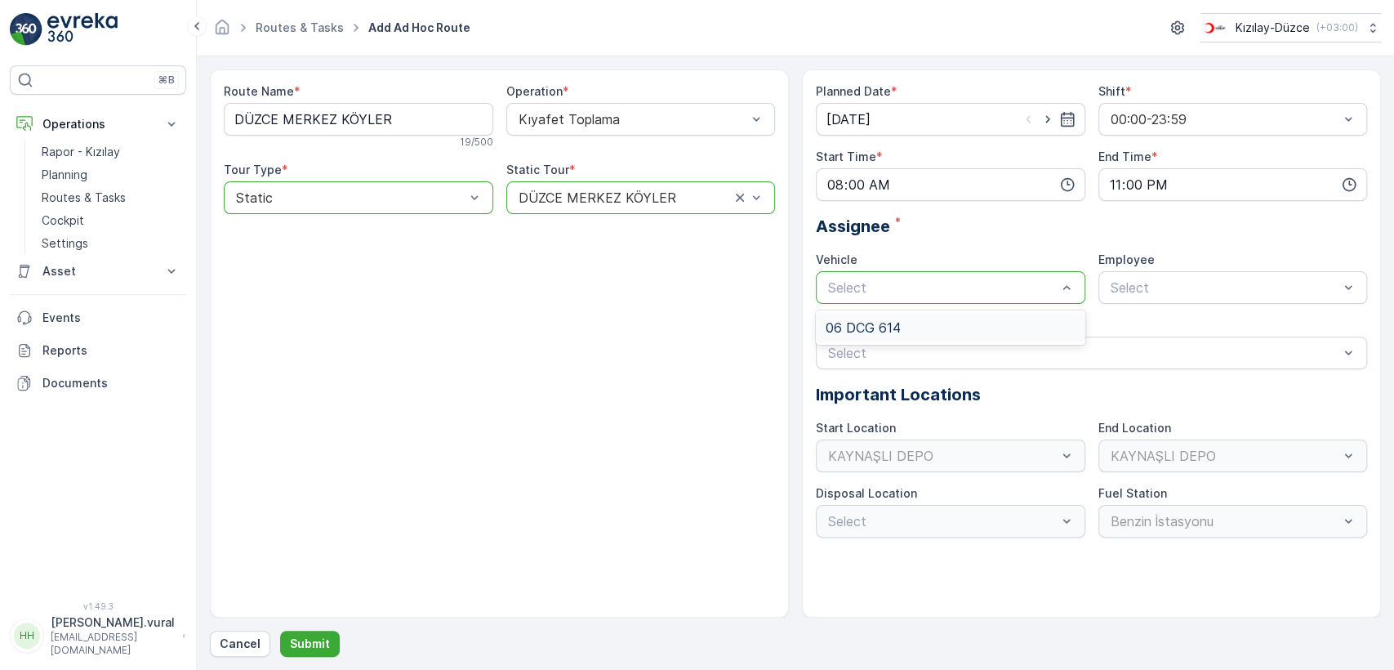
click at [888, 322] on span "06 DCG 614" at bounding box center [863, 327] width 75 height 15
click at [1094, 283] on div "Planned Date * [DATE] Shift * 00:00-23:59 Start Time * 08:00 End Time * 23:00 A…" at bounding box center [1091, 310] width 551 height 454
click at [1129, 301] on div "Select" at bounding box center [1232, 287] width 269 height 33
click at [1127, 301] on div "Select" at bounding box center [1232, 287] width 269 height 33
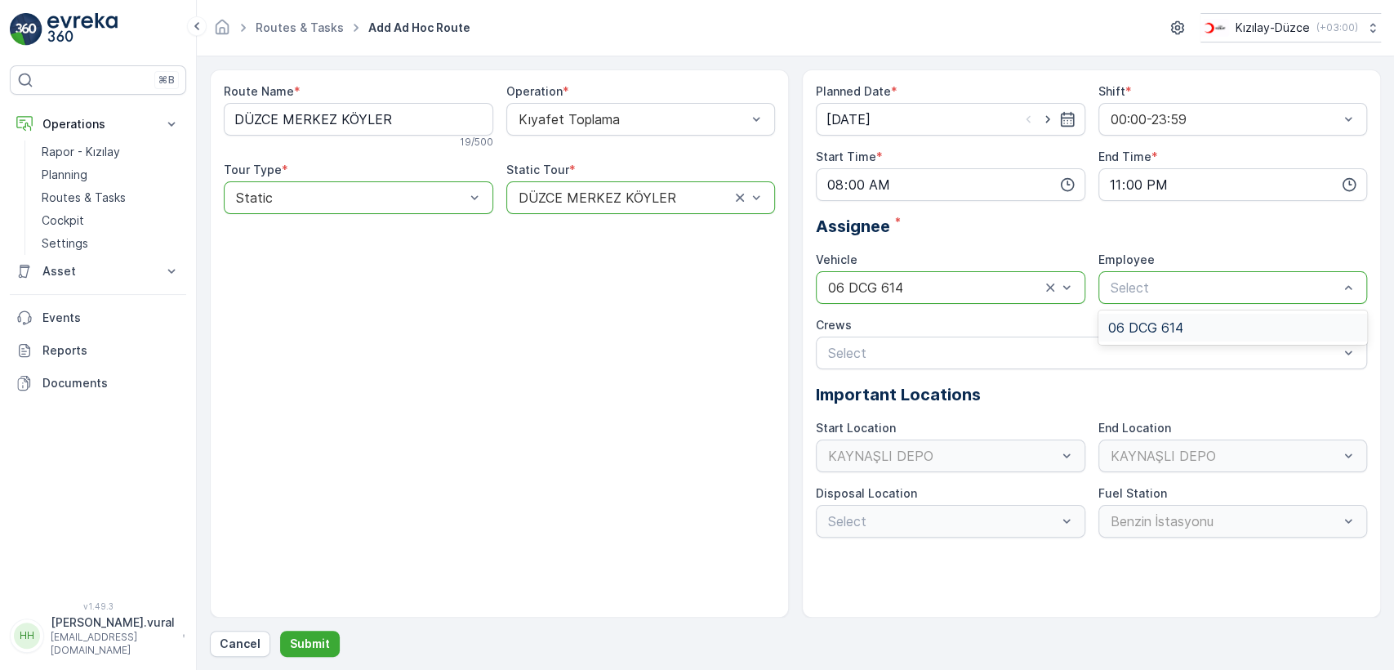
click at [1129, 330] on span "06 DCG 614" at bounding box center [1145, 327] width 75 height 15
click at [318, 631] on button "Submit" at bounding box center [310, 643] width 60 height 26
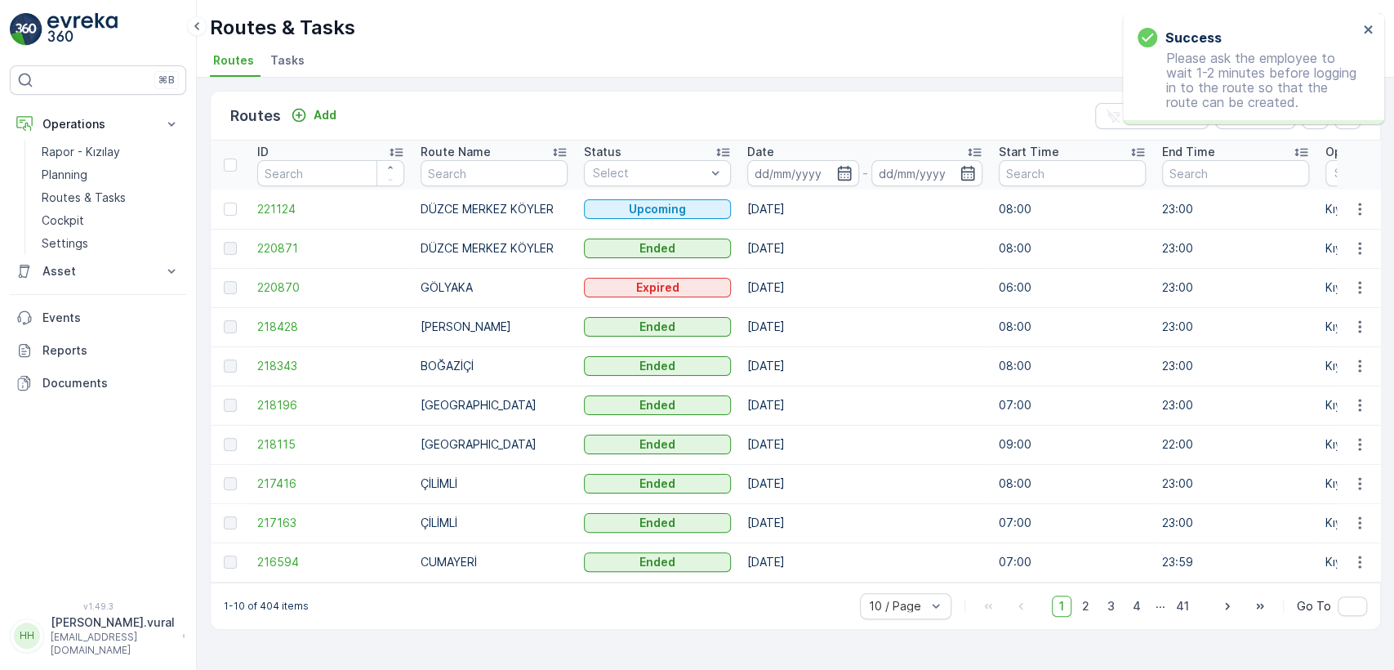
click at [305, 102] on div "Routes Add Clear Filters Export" at bounding box center [795, 115] width 1169 height 49
click at [314, 109] on p "Add" at bounding box center [325, 115] width 23 height 16
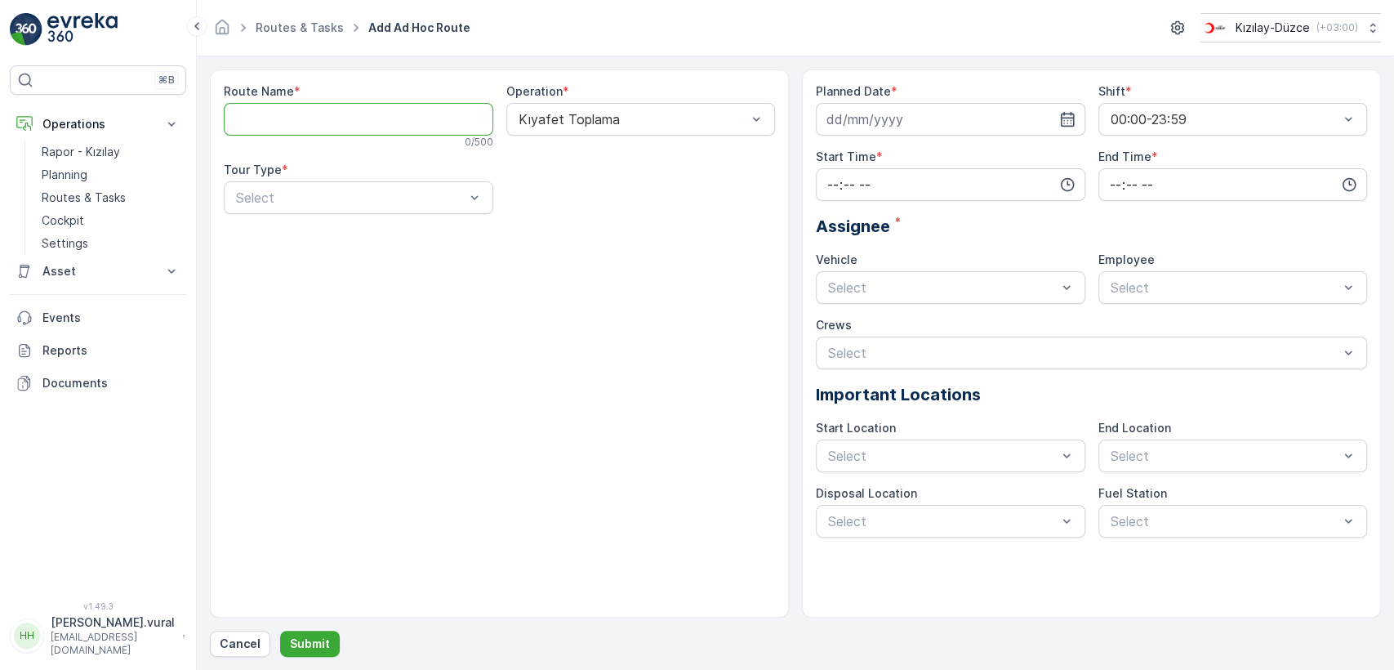
click at [340, 119] on Name "Route Name" at bounding box center [358, 119] width 269 height 33
type Name "[GEOGRAPHIC_DATA]"
click at [322, 241] on div "Static" at bounding box center [359, 237] width 250 height 15
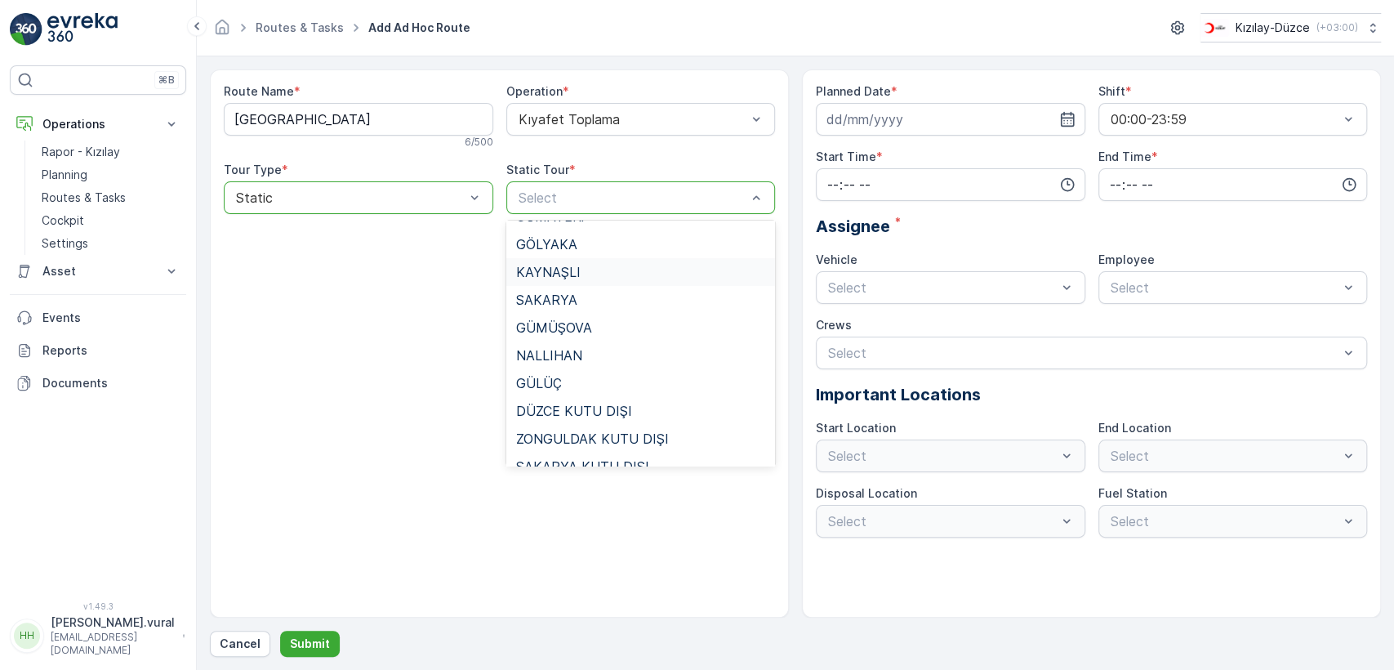
scroll to position [181, 0]
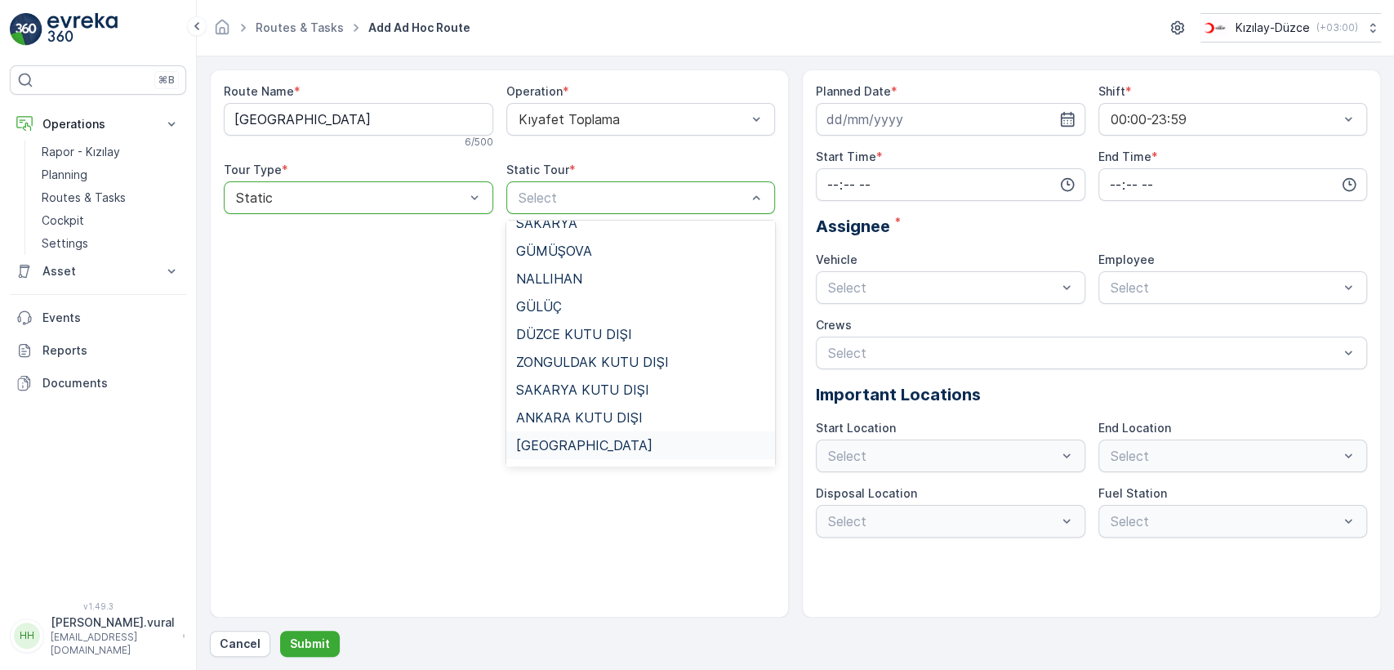
click at [563, 439] on span "[GEOGRAPHIC_DATA]" at bounding box center [584, 445] width 136 height 15
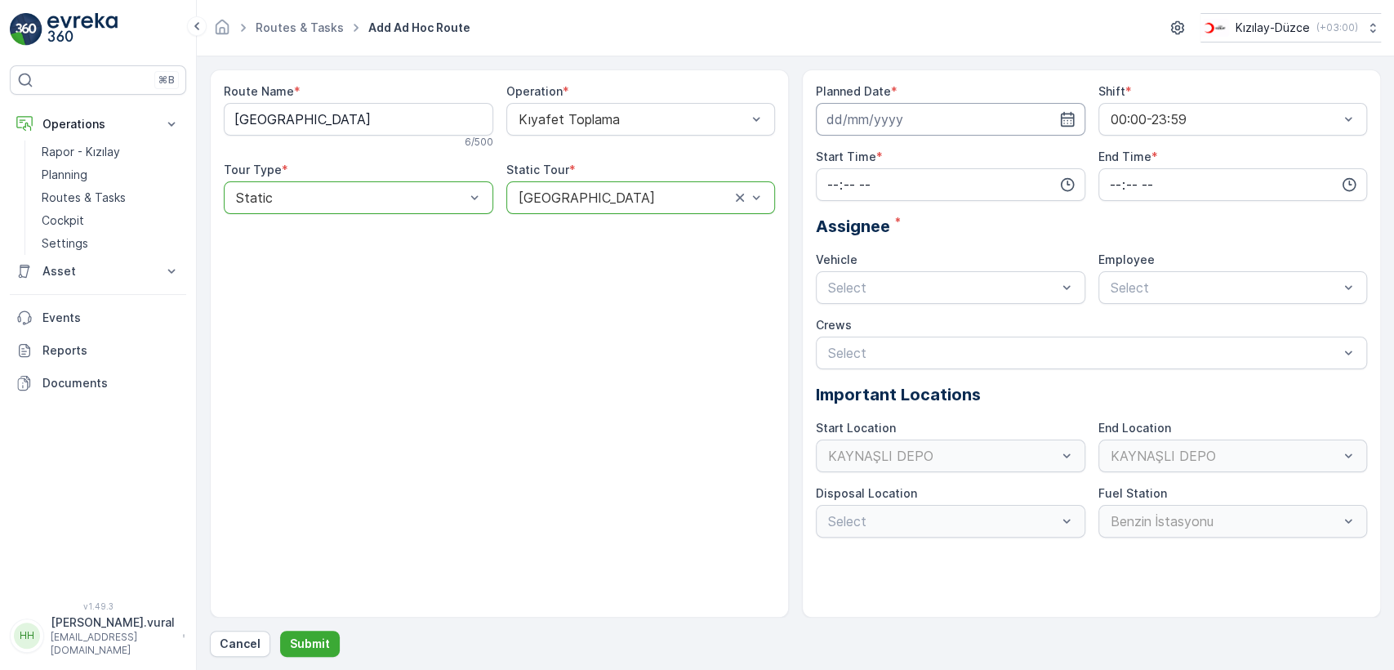
click at [933, 131] on input at bounding box center [950, 119] width 269 height 33
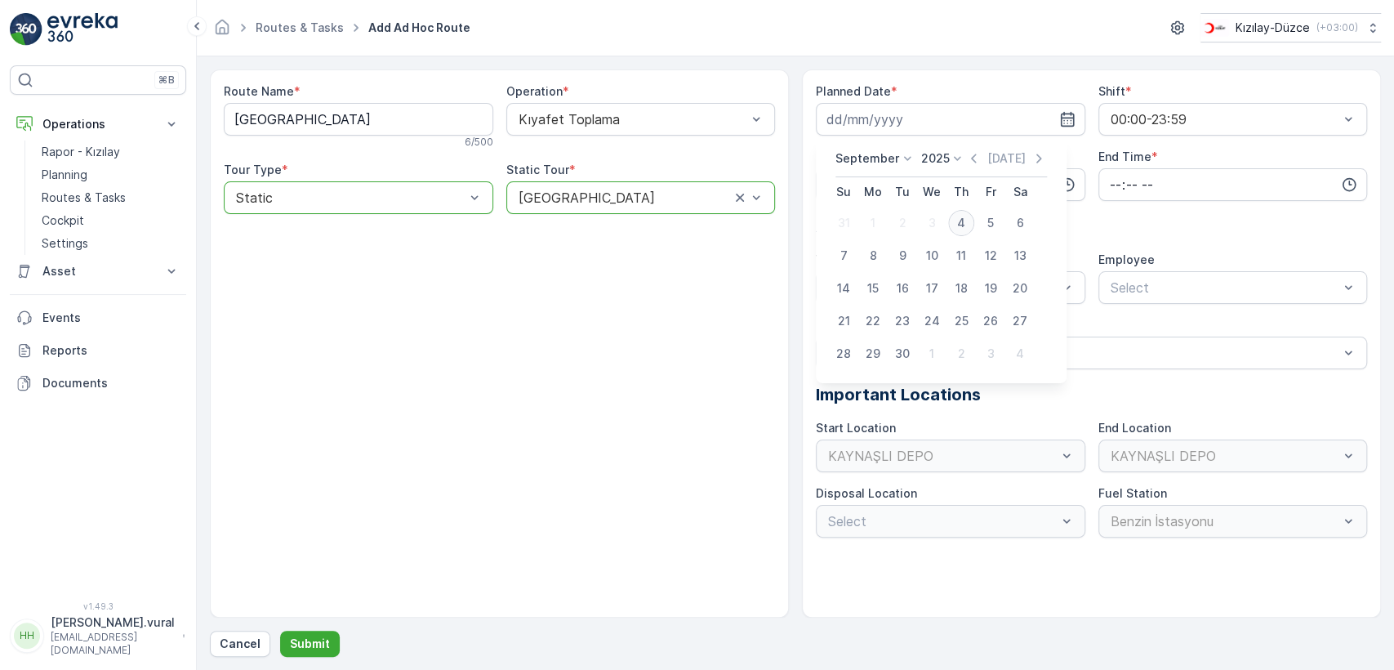
click at [958, 209] on button "4" at bounding box center [960, 222] width 29 height 29
type input "[DATE]"
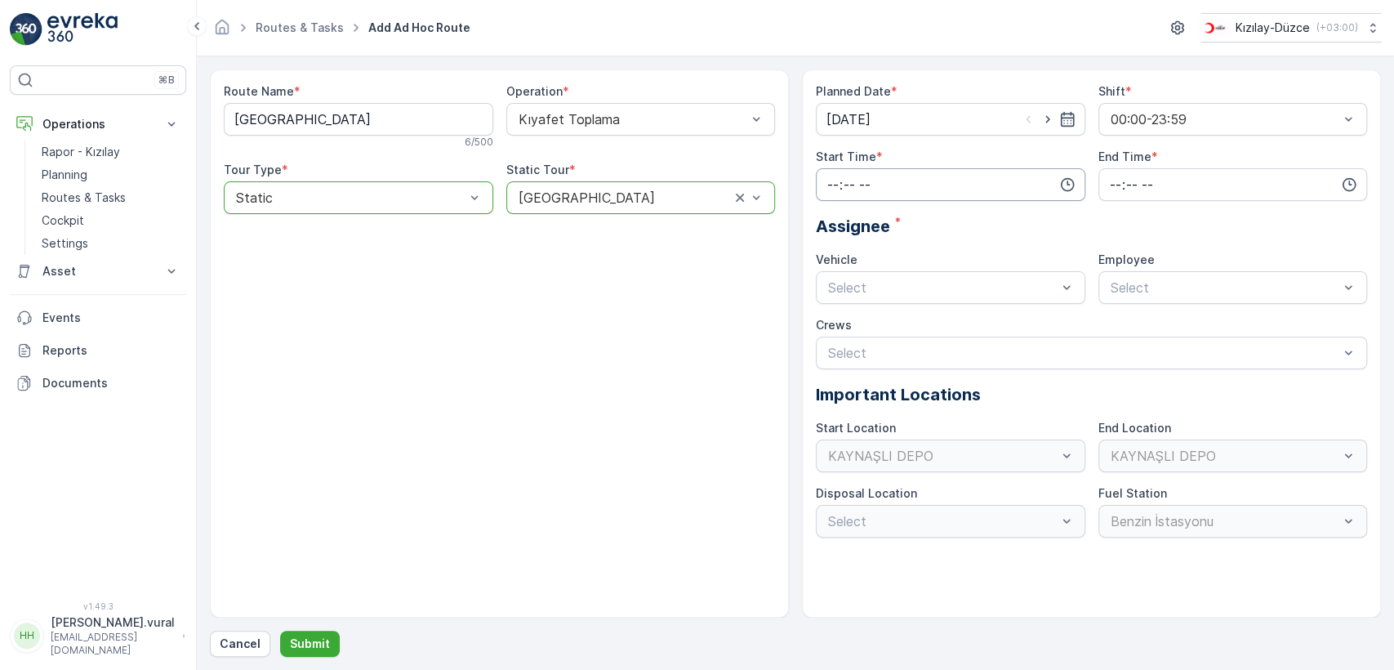
click at [911, 196] on input "time" at bounding box center [950, 184] width 269 height 33
click at [834, 305] on span "08" at bounding box center [833, 308] width 15 height 16
type input "08:00"
click at [1200, 186] on input "time" at bounding box center [1232, 184] width 269 height 33
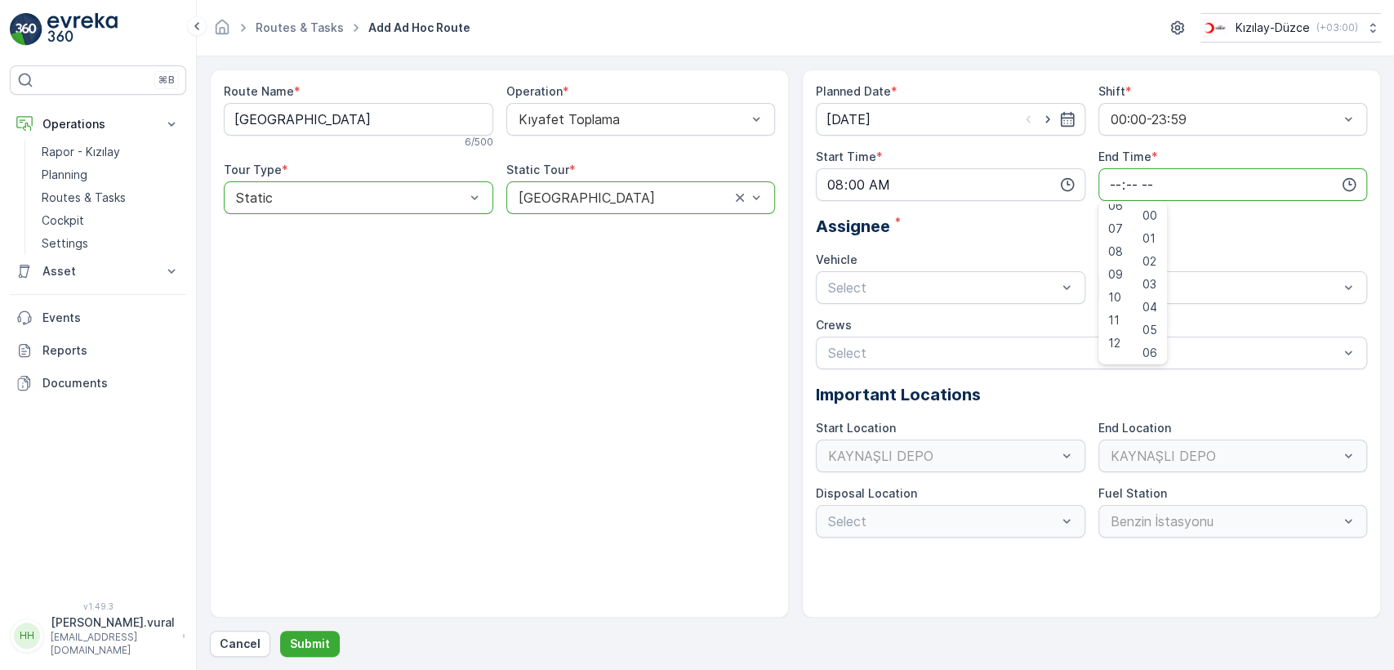
scroll to position [392, 0]
click at [1123, 347] on div "23" at bounding box center [1116, 349] width 28 height 23
type input "23:00"
click at [1123, 347] on div "23" at bounding box center [1116, 349] width 28 height 23
click at [875, 322] on div "06 DCG 614 Busy" at bounding box center [951, 327] width 250 height 15
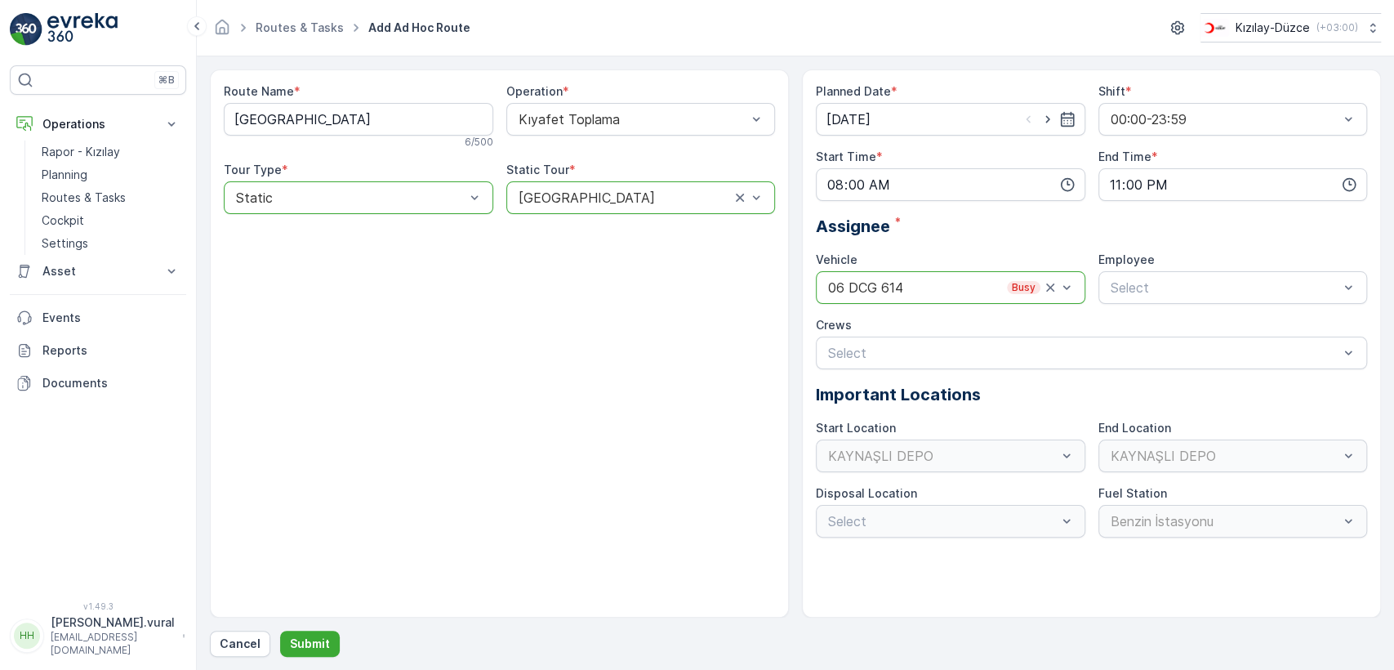
click at [875, 322] on div "Crews" at bounding box center [1091, 325] width 551 height 16
click at [1141, 325] on span "06 DCG 614" at bounding box center [1145, 327] width 75 height 15
click at [1141, 325] on div "Crews" at bounding box center [1091, 325] width 551 height 16
click at [300, 643] on p "Submit" at bounding box center [310, 643] width 40 height 16
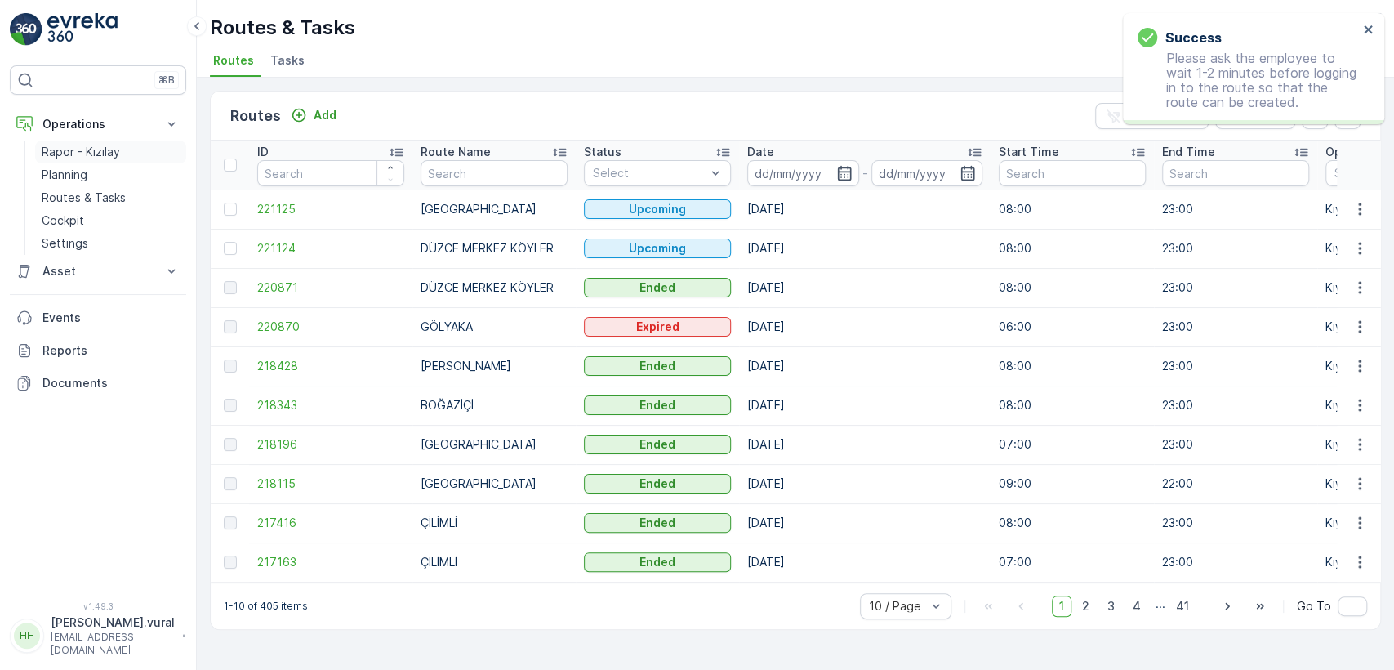
click at [122, 140] on link "Rapor - Kızılay" at bounding box center [110, 151] width 151 height 23
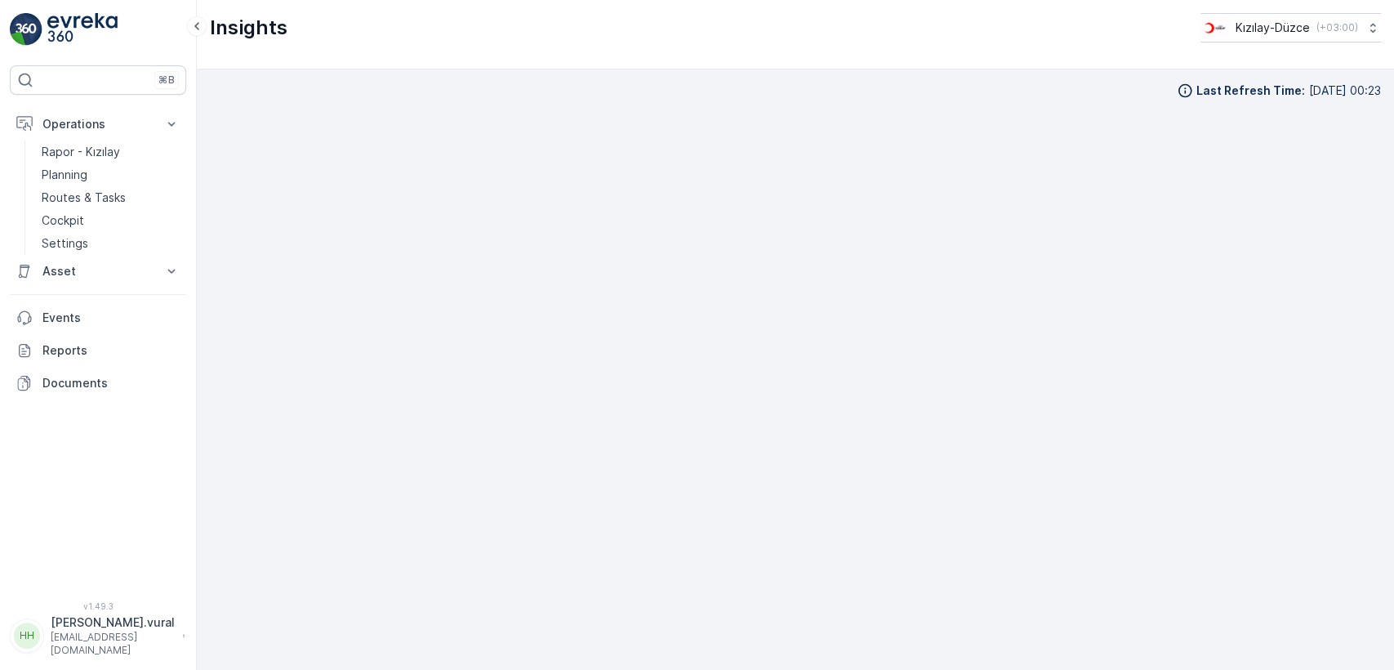
scroll to position [16, 0]
